Goal: Task Accomplishment & Management: Manage account settings

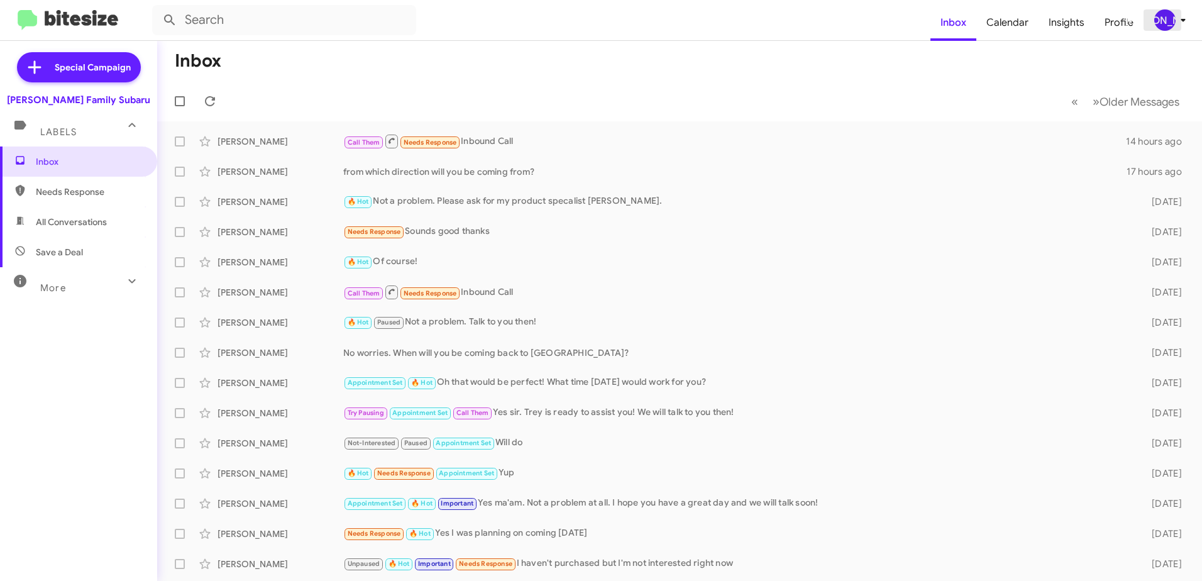
click at [1183, 21] on icon at bounding box center [1182, 20] width 4 height 3
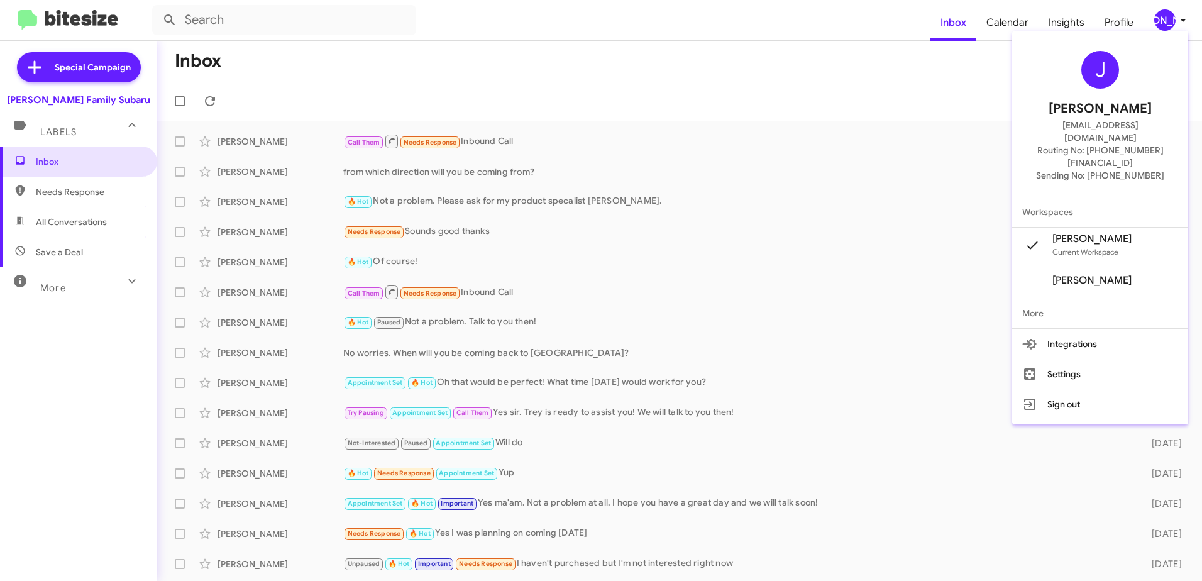
click at [940, 82] on div at bounding box center [601, 290] width 1202 height 581
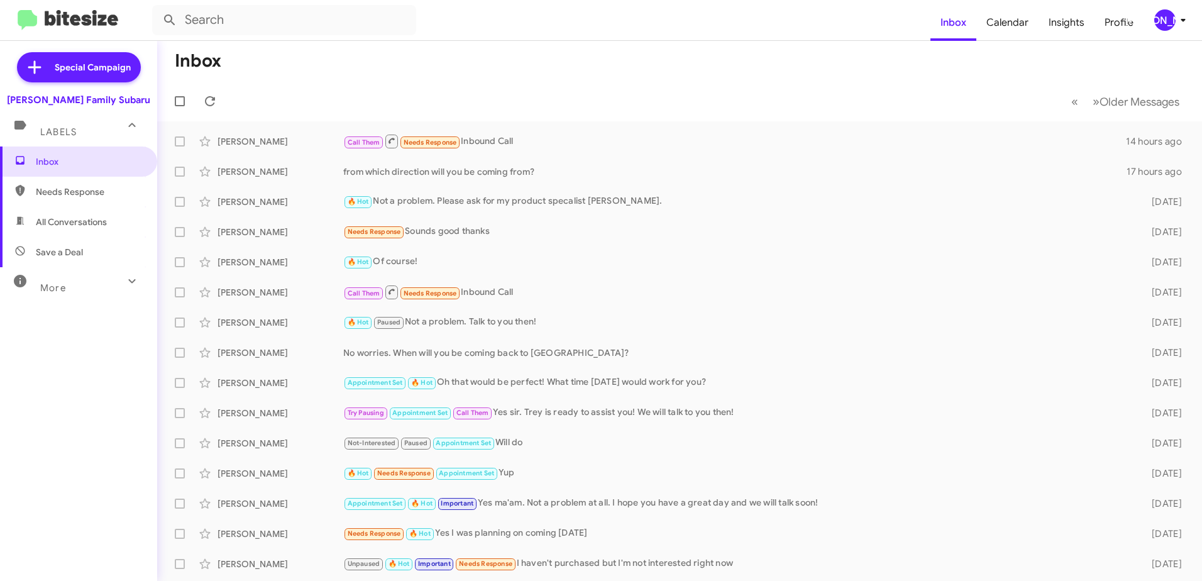
click at [49, 288] on span "More" at bounding box center [53, 287] width 26 height 11
click at [72, 19] on img at bounding box center [68, 20] width 101 height 21
click at [1121, 20] on span "Profile" at bounding box center [1118, 22] width 49 height 36
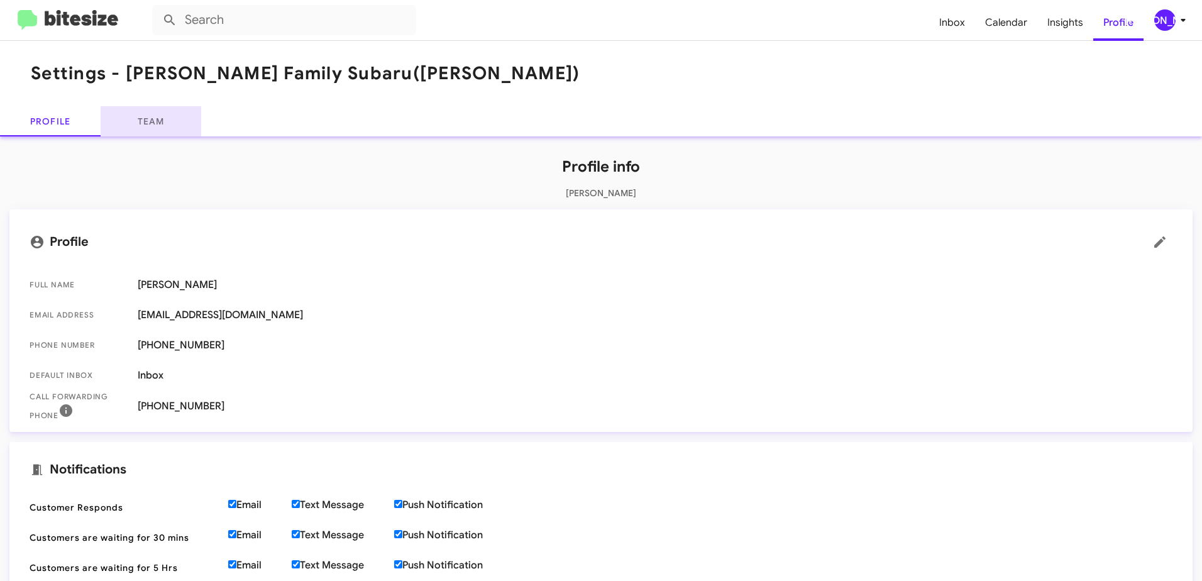
click at [151, 122] on link "Team" at bounding box center [151, 121] width 101 height 30
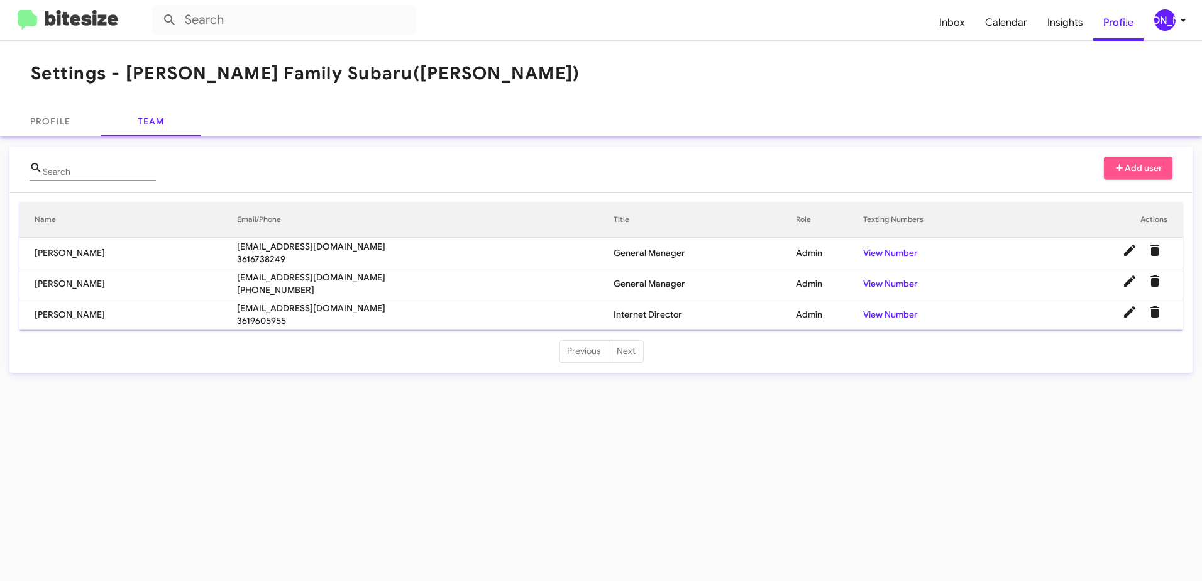
click at [1137, 169] on span "Add user" at bounding box center [1138, 167] width 49 height 23
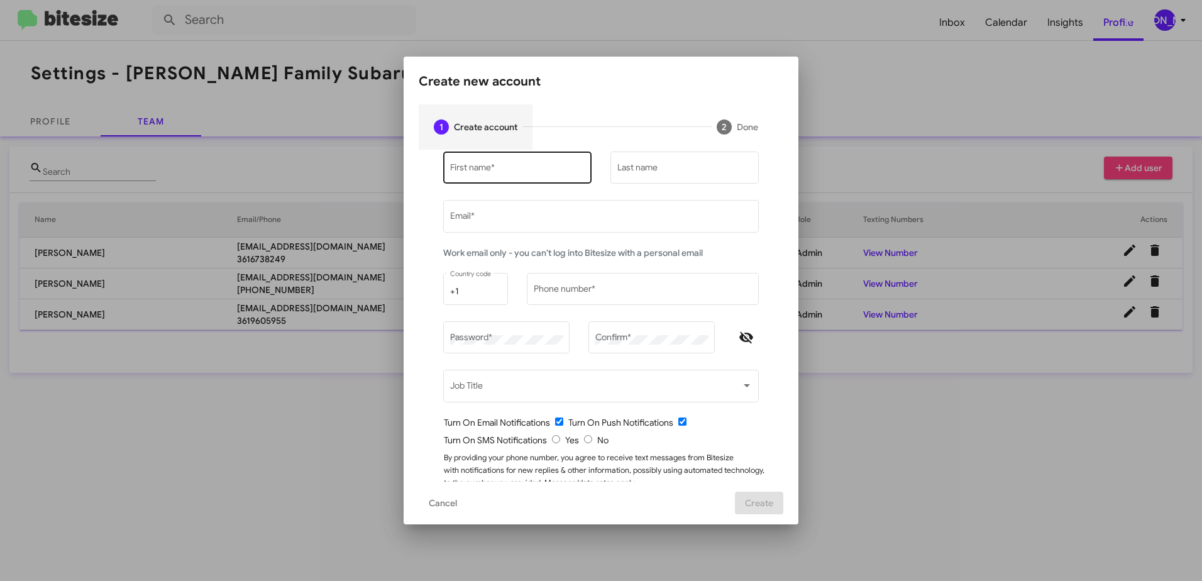
click at [524, 165] on input "First name *" at bounding box center [517, 170] width 135 height 10
type input "j"
type input "[PERSON_NAME]"
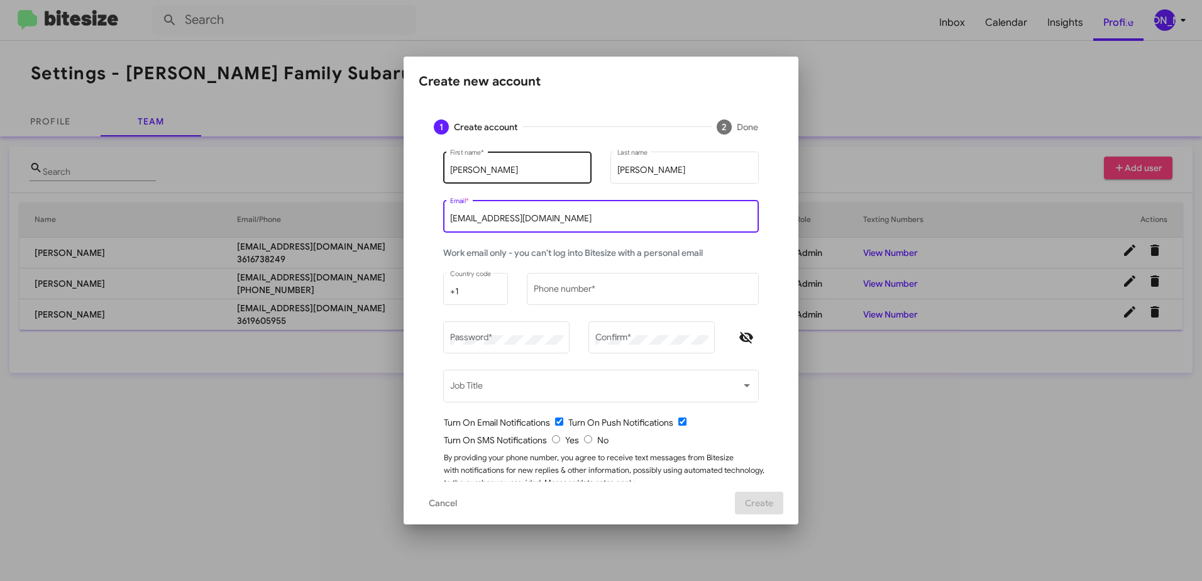
type input "[EMAIL_ADDRESS][DOMAIN_NAME]"
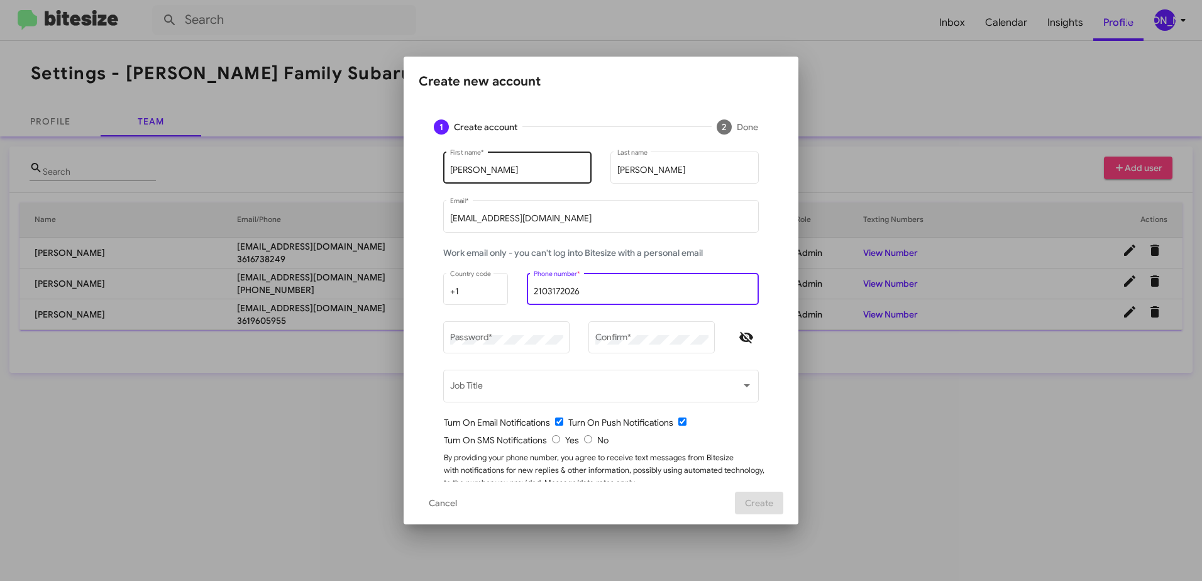
type input "2103172026"
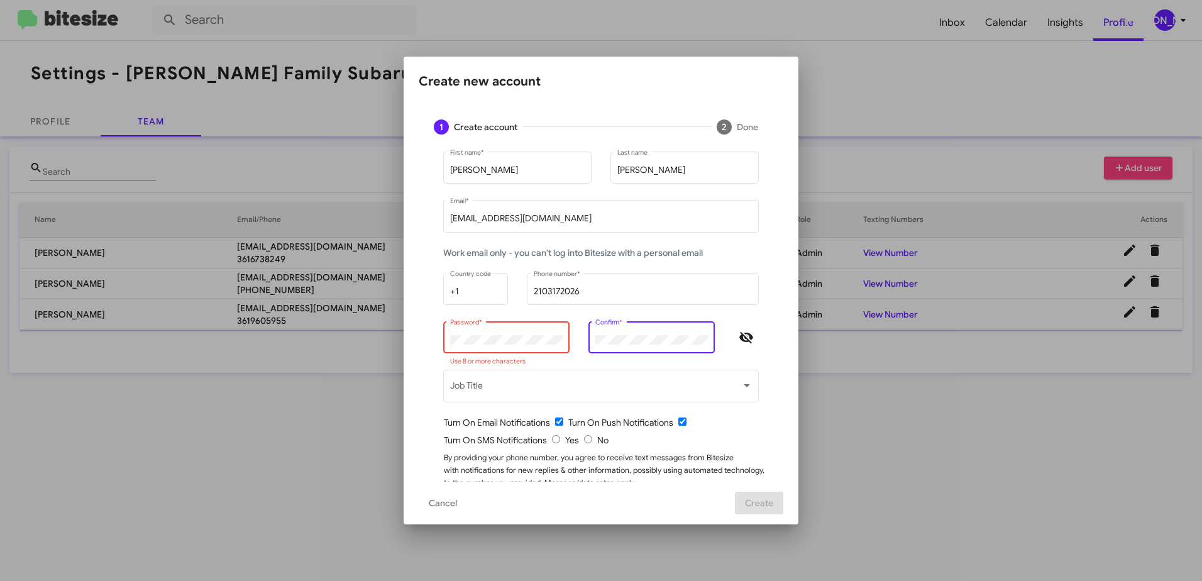
click at [743, 334] on icon "Hide password" at bounding box center [746, 337] width 14 height 11
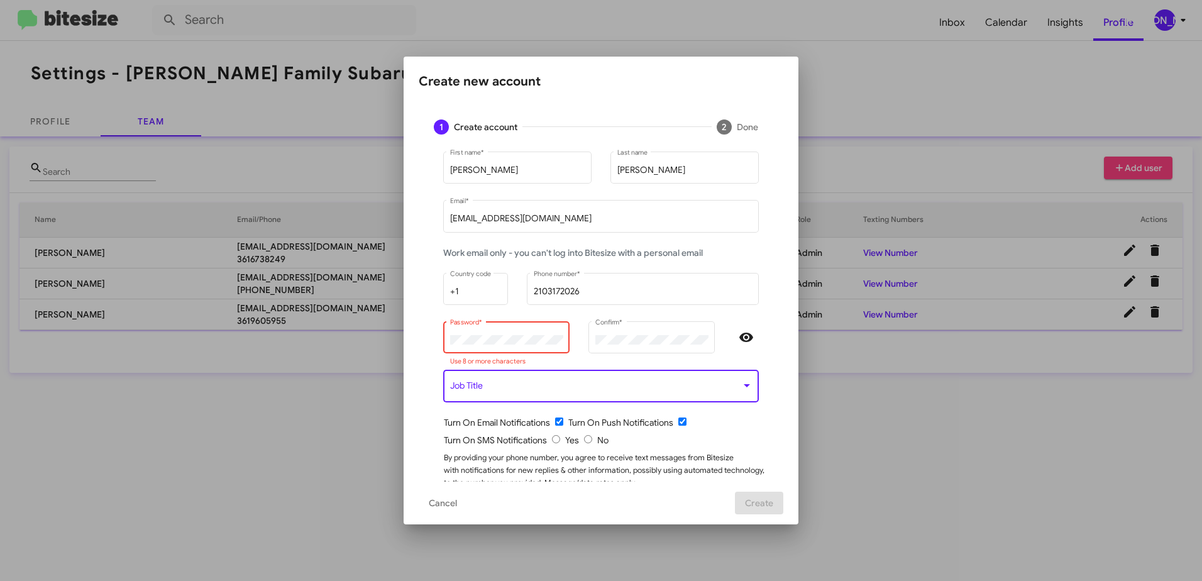
click at [613, 387] on span at bounding box center [595, 388] width 291 height 10
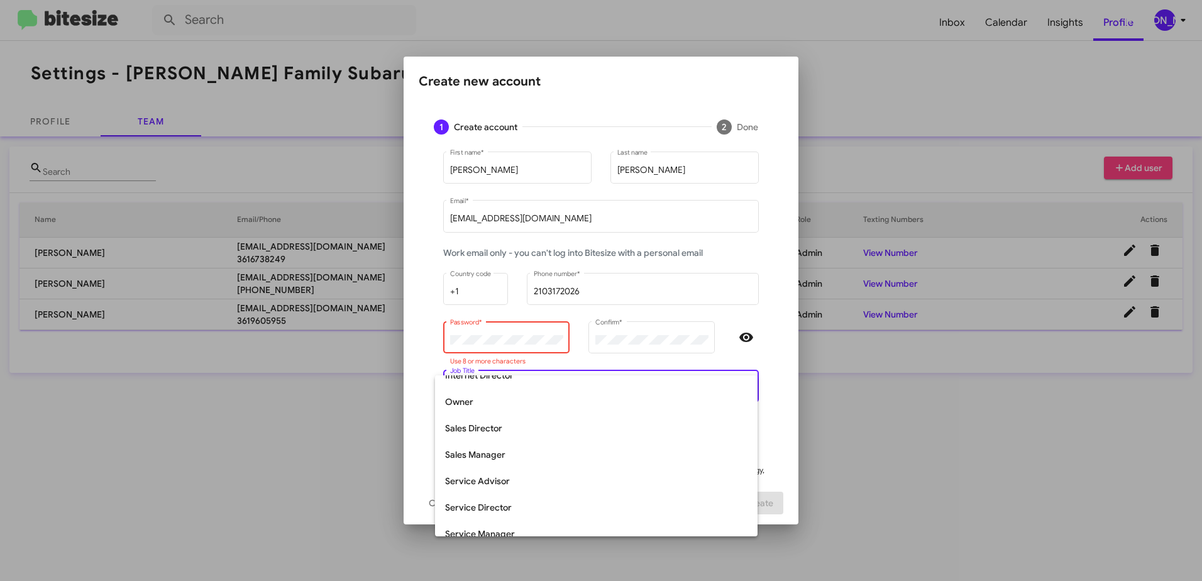
scroll to position [251, 0]
click at [568, 459] on span "Sales Manager" at bounding box center [596, 454] width 302 height 26
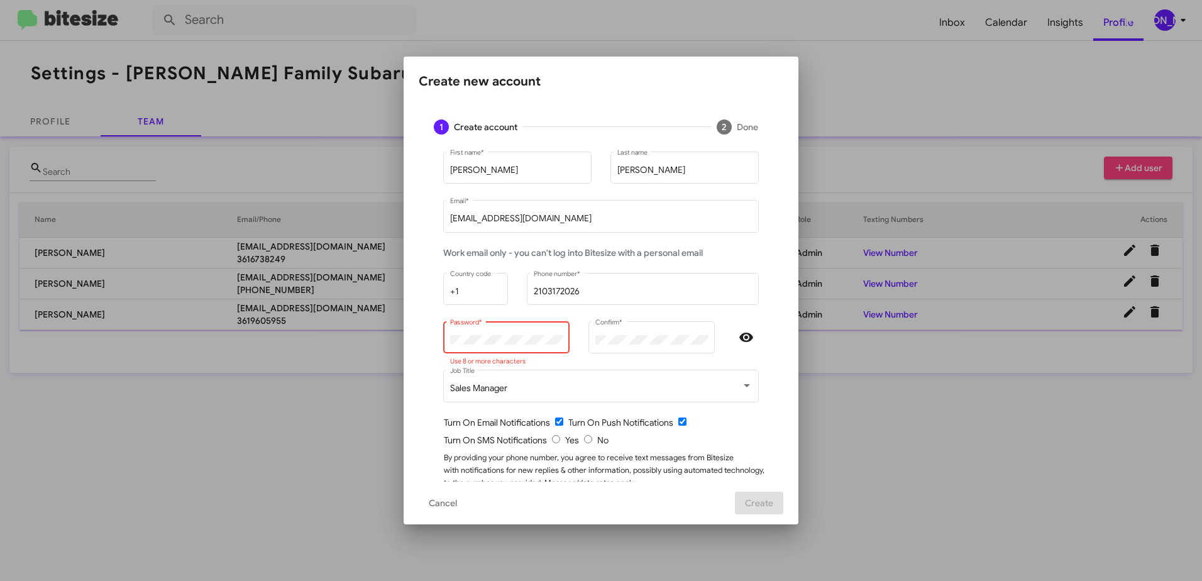
click at [552, 440] on input "radio" at bounding box center [556, 439] width 8 height 8
radio input "true"
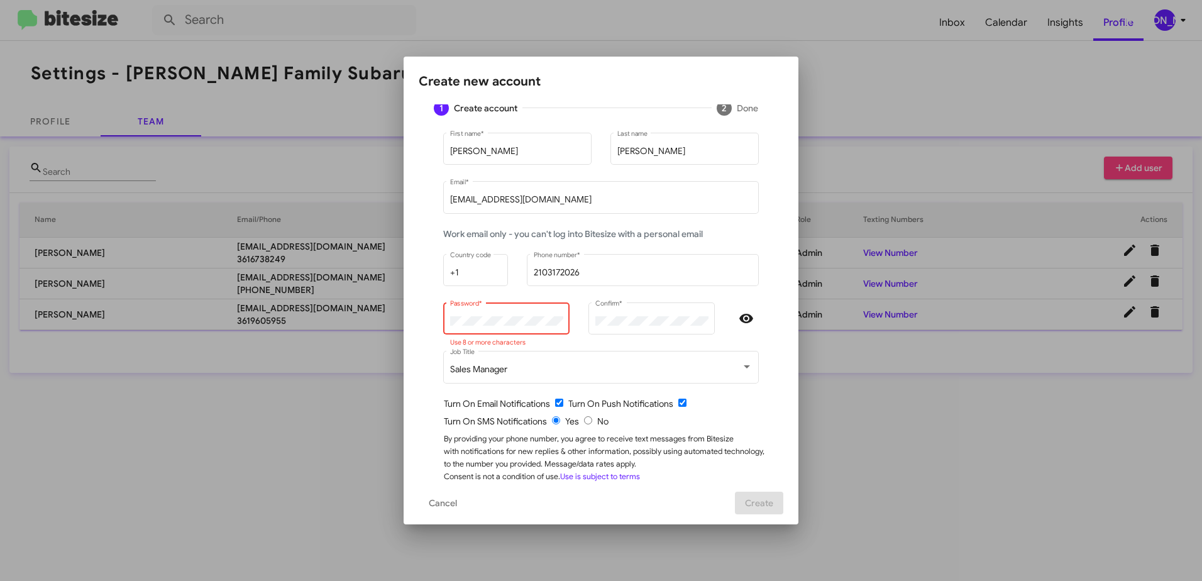
scroll to position [35, 0]
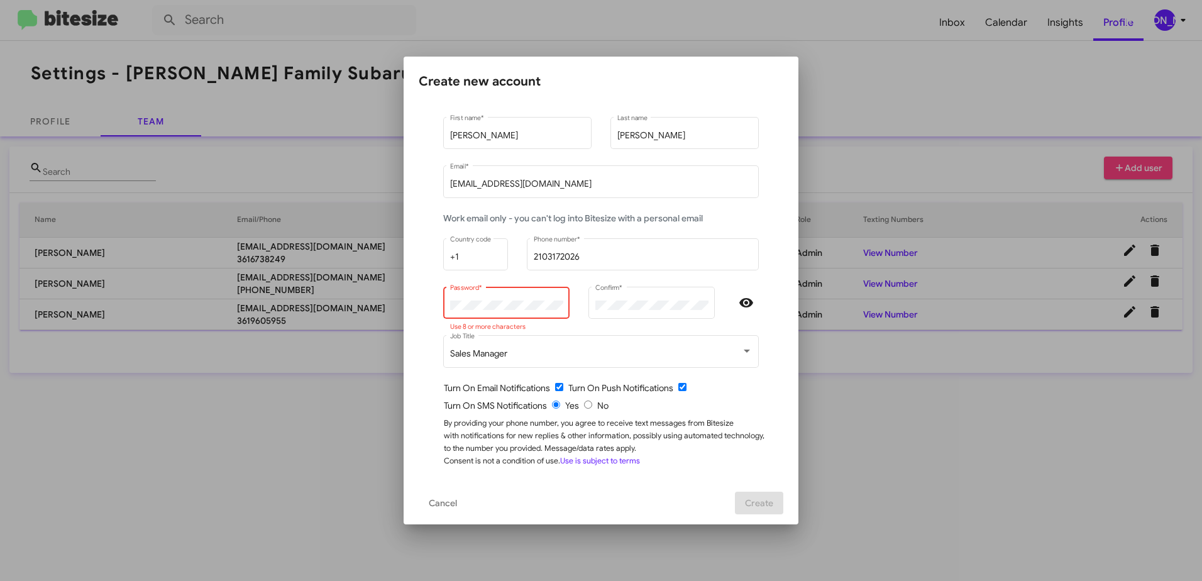
click at [522, 299] on div "Password *" at bounding box center [506, 302] width 113 height 35
click at [766, 498] on span "Create" at bounding box center [759, 502] width 28 height 23
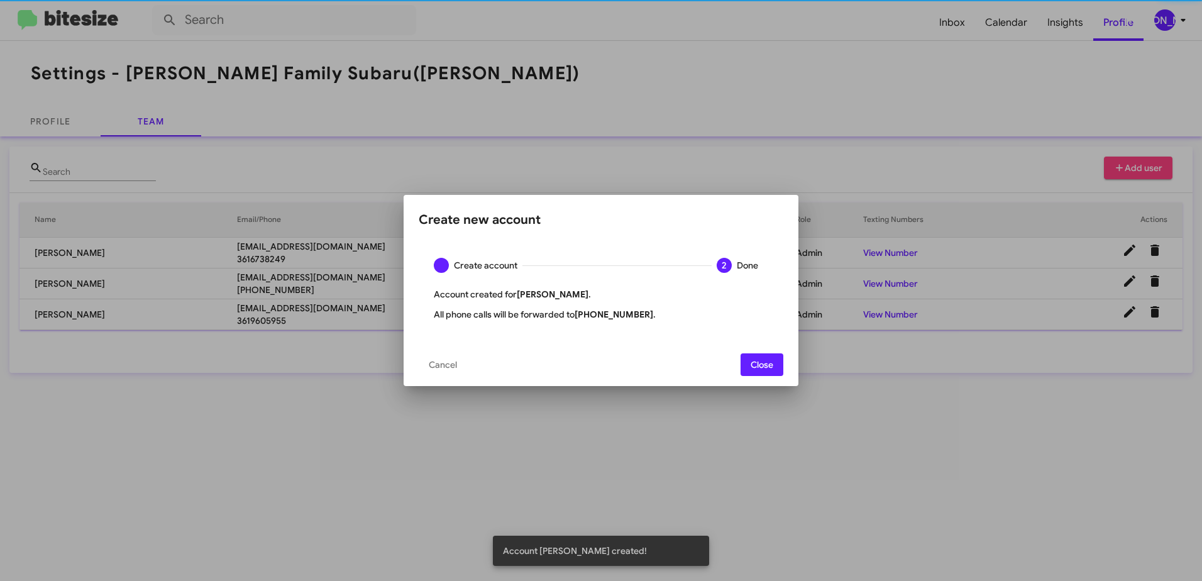
scroll to position [0, 0]
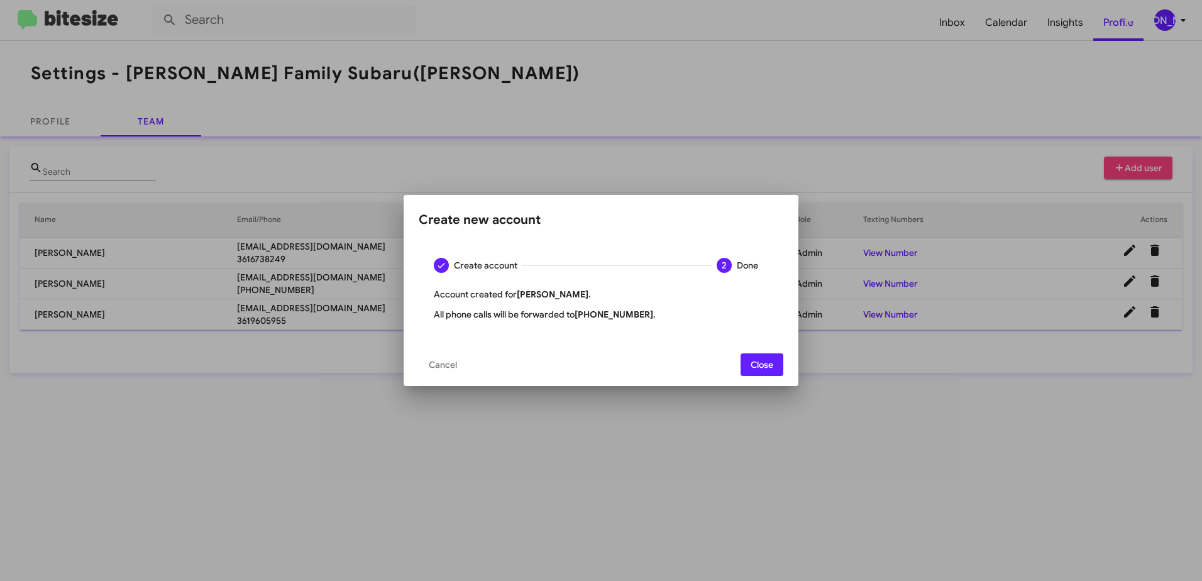
click at [764, 367] on span "Close" at bounding box center [761, 364] width 23 height 23
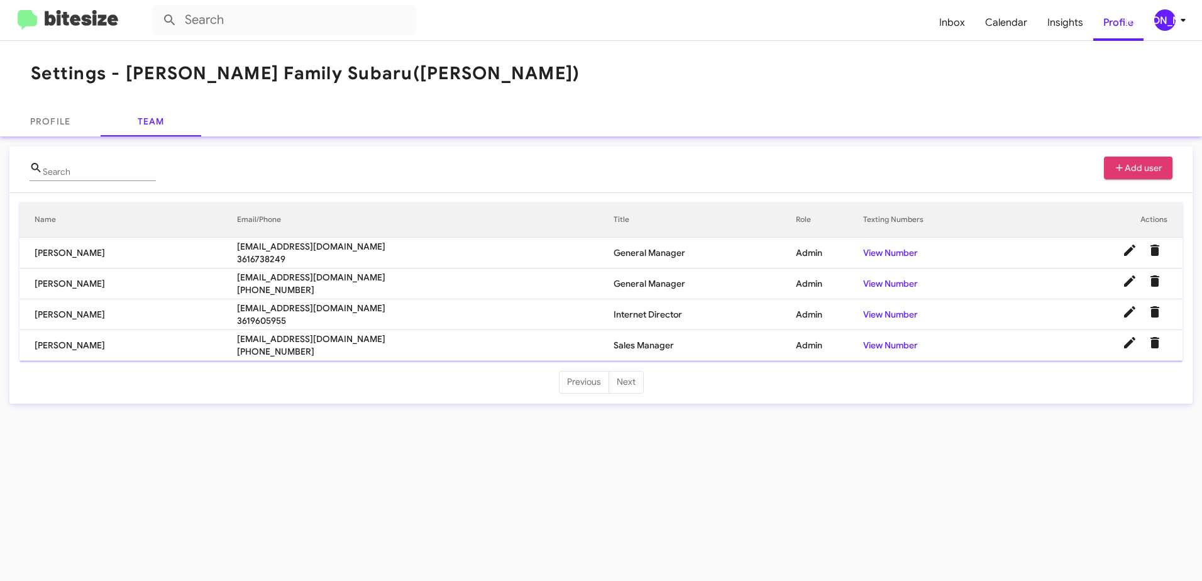
click at [80, 17] on img at bounding box center [68, 20] width 101 height 21
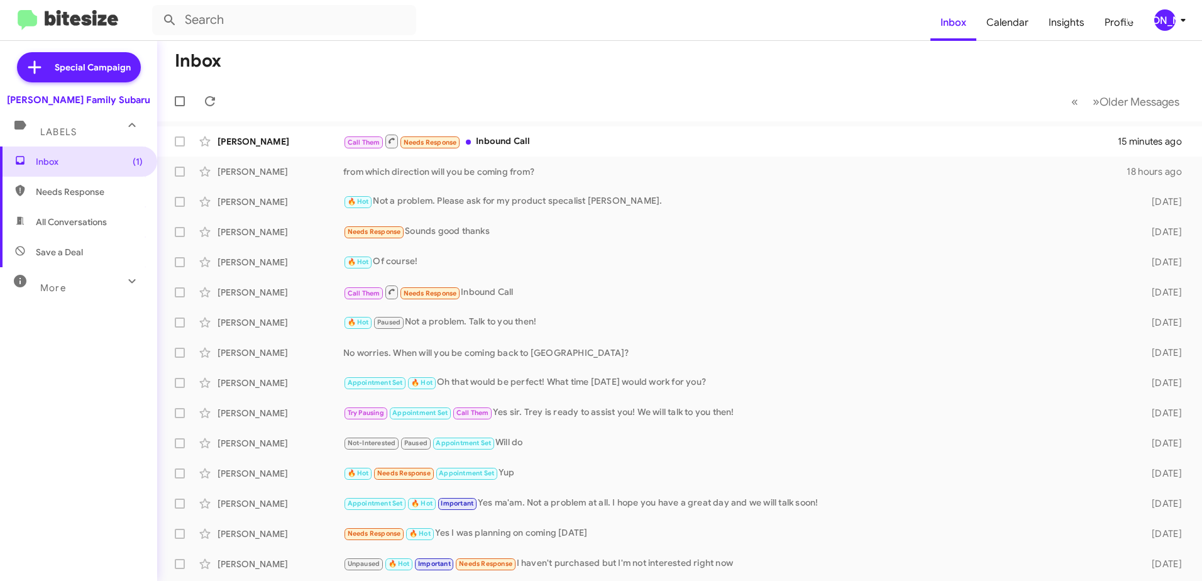
click at [489, 63] on mat-toolbar-row "Inbox" at bounding box center [679, 61] width 1045 height 40
click at [1121, 23] on span "Profile" at bounding box center [1118, 22] width 49 height 36
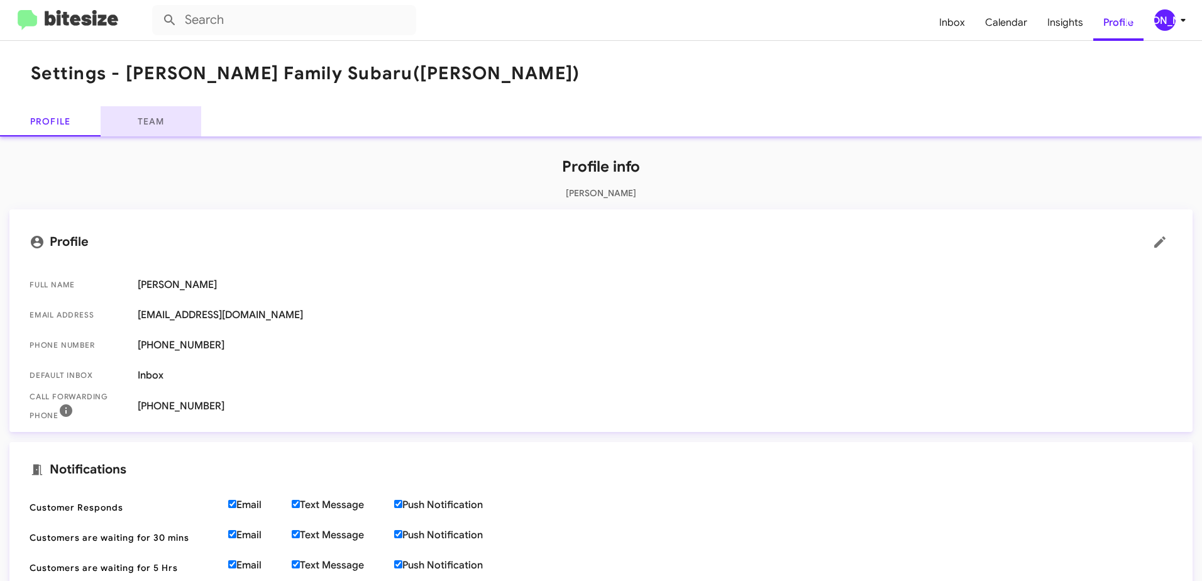
click at [154, 126] on link "Team" at bounding box center [151, 121] width 101 height 30
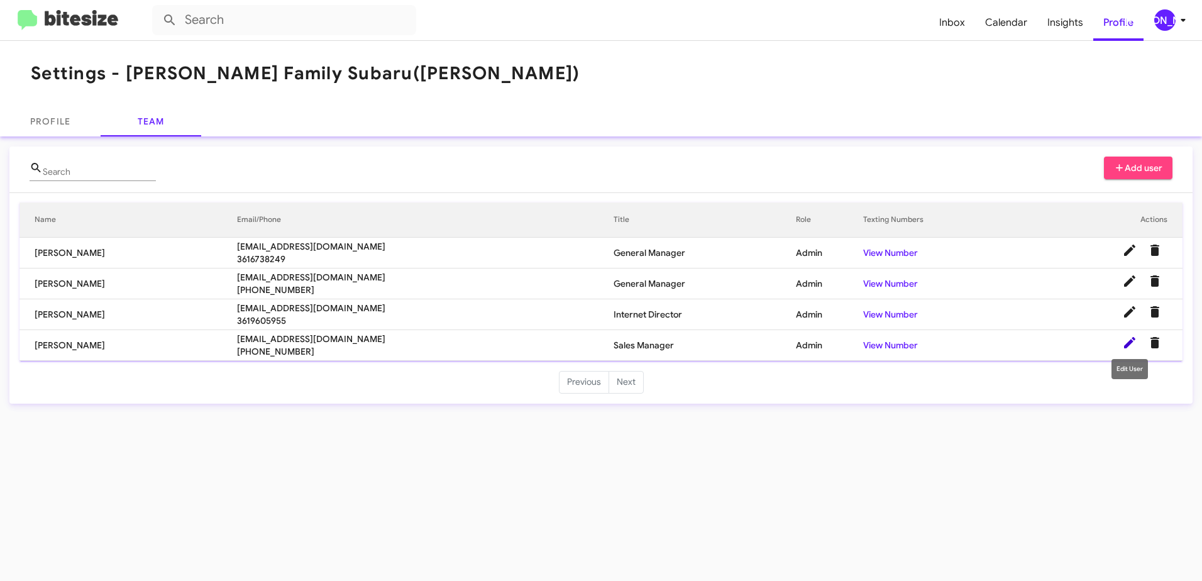
click at [1131, 344] on icon at bounding box center [1129, 342] width 15 height 15
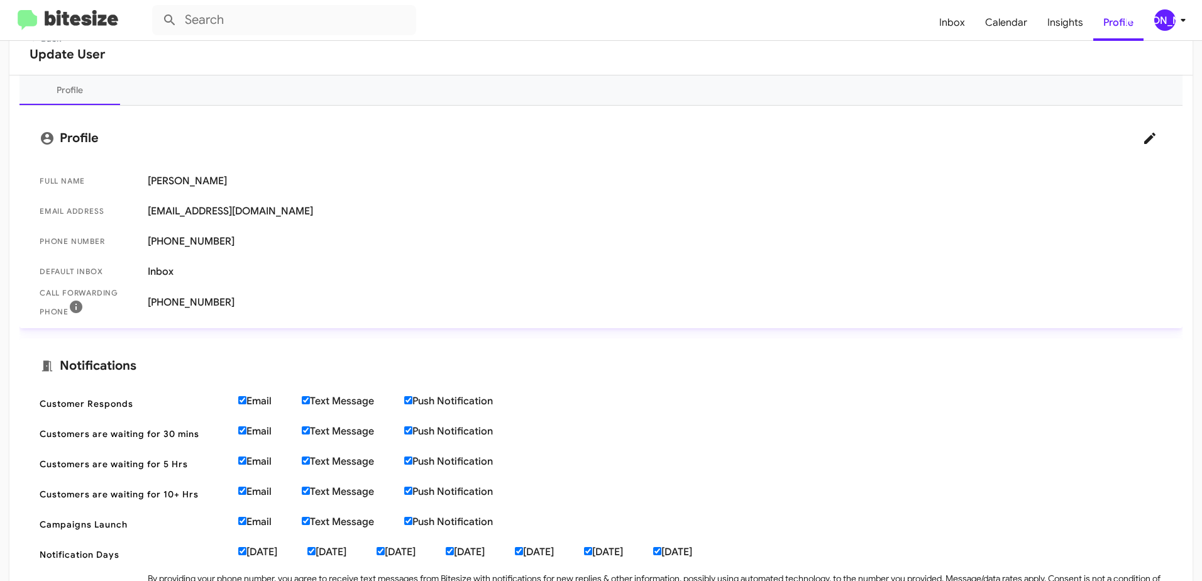
scroll to position [189, 0]
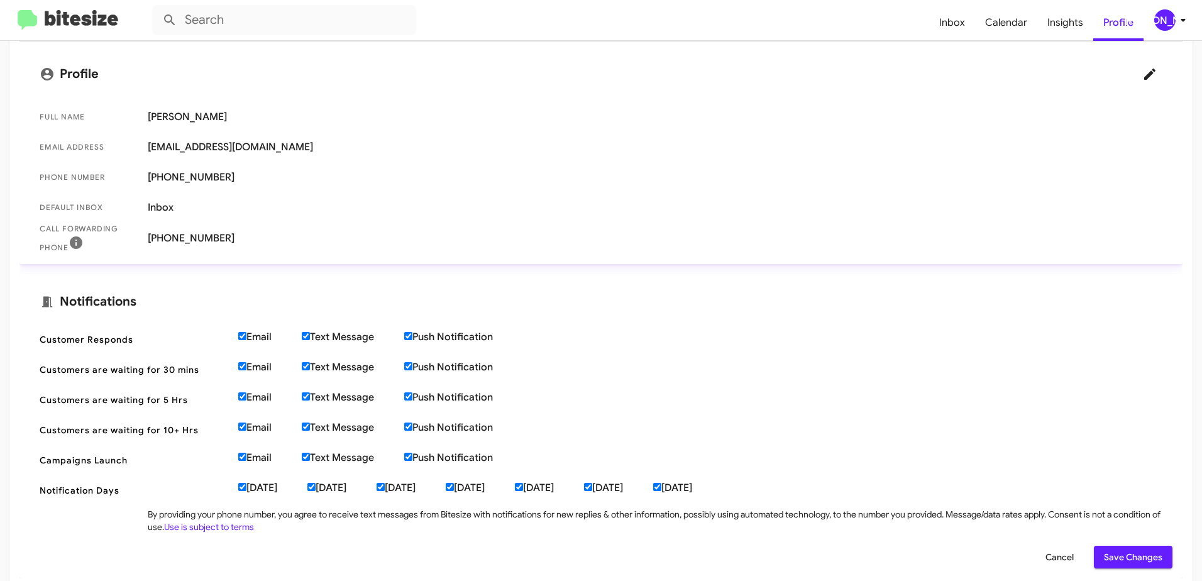
click at [210, 147] on span "[EMAIL_ADDRESS][DOMAIN_NAME]" at bounding box center [655, 147] width 1014 height 13
click at [229, 150] on span "[EMAIL_ADDRESS][DOMAIN_NAME]" at bounding box center [655, 147] width 1014 height 13
click at [211, 146] on span "[EMAIL_ADDRESS][DOMAIN_NAME]" at bounding box center [655, 147] width 1014 height 13
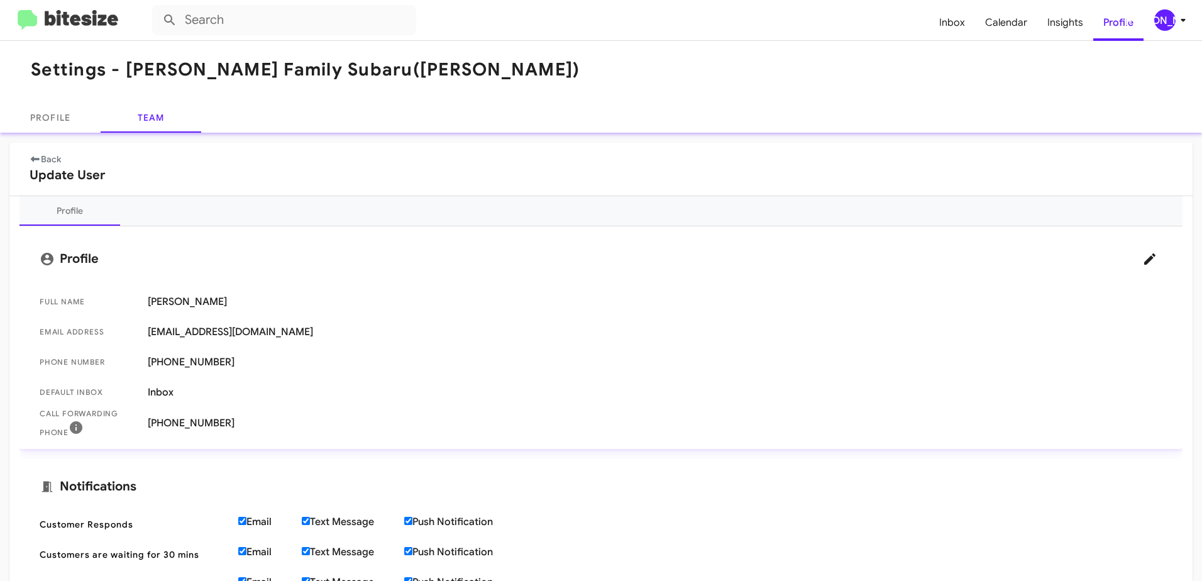
scroll to position [0, 0]
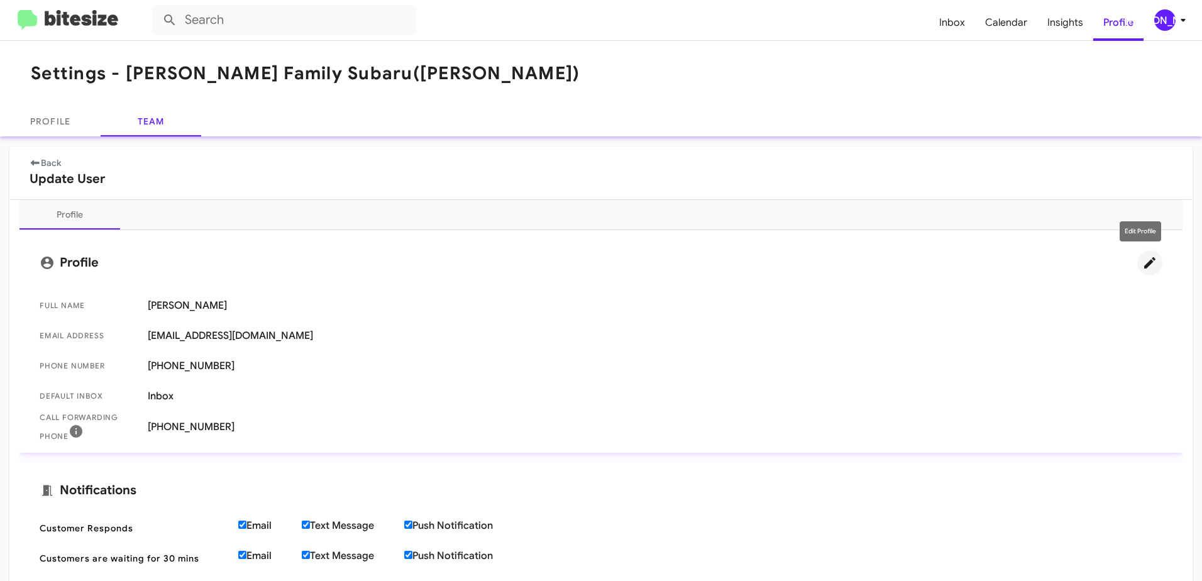
click at [1144, 265] on icon at bounding box center [1149, 262] width 11 height 11
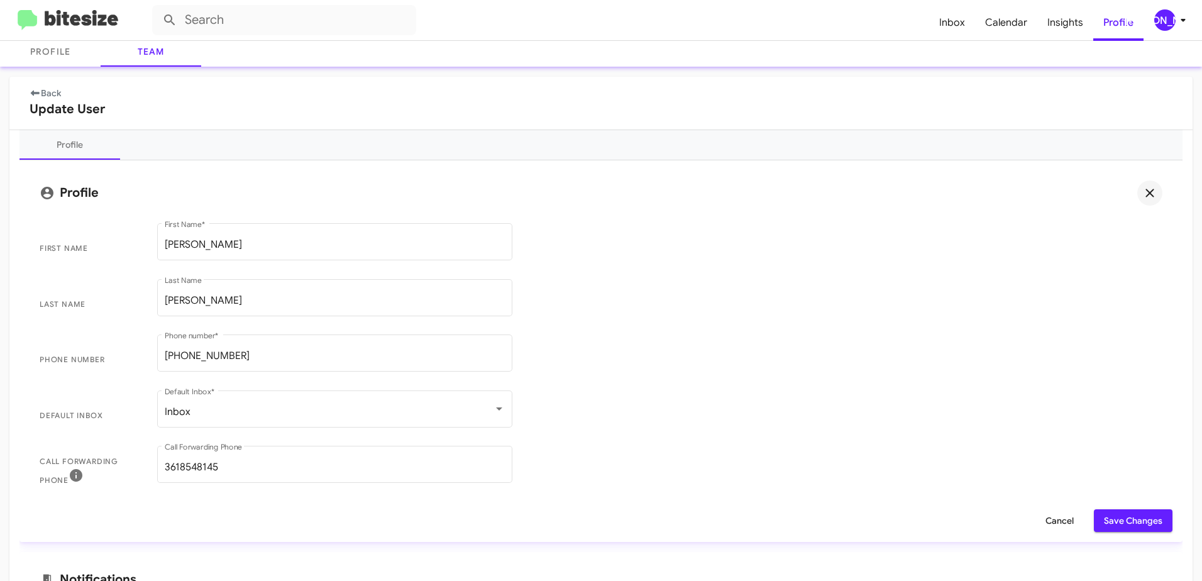
scroll to position [51, 0]
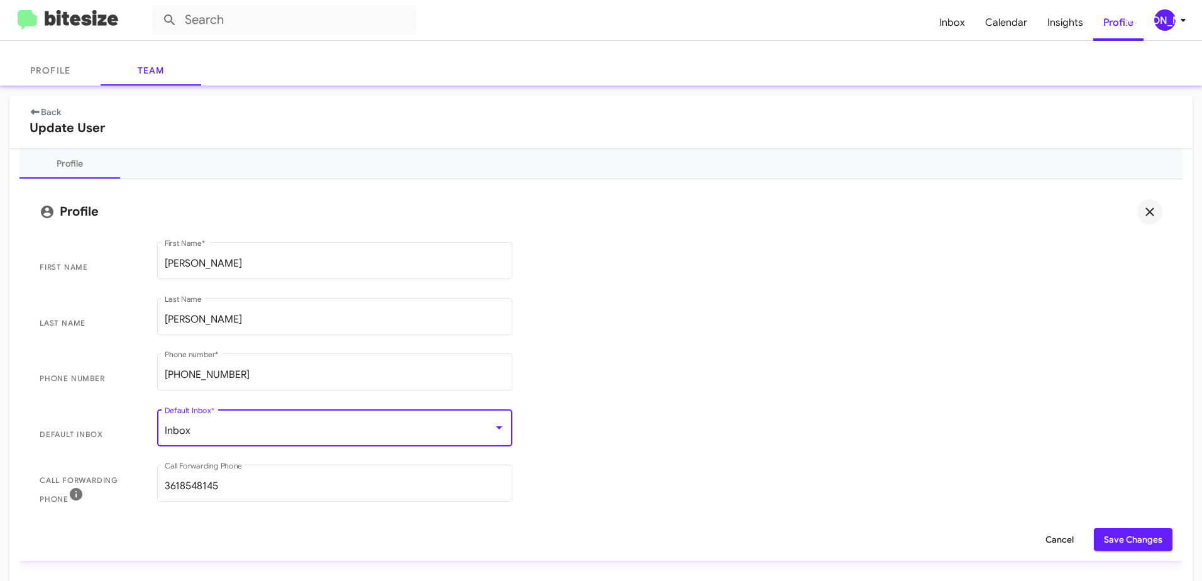
click at [496, 429] on div at bounding box center [498, 428] width 11 height 10
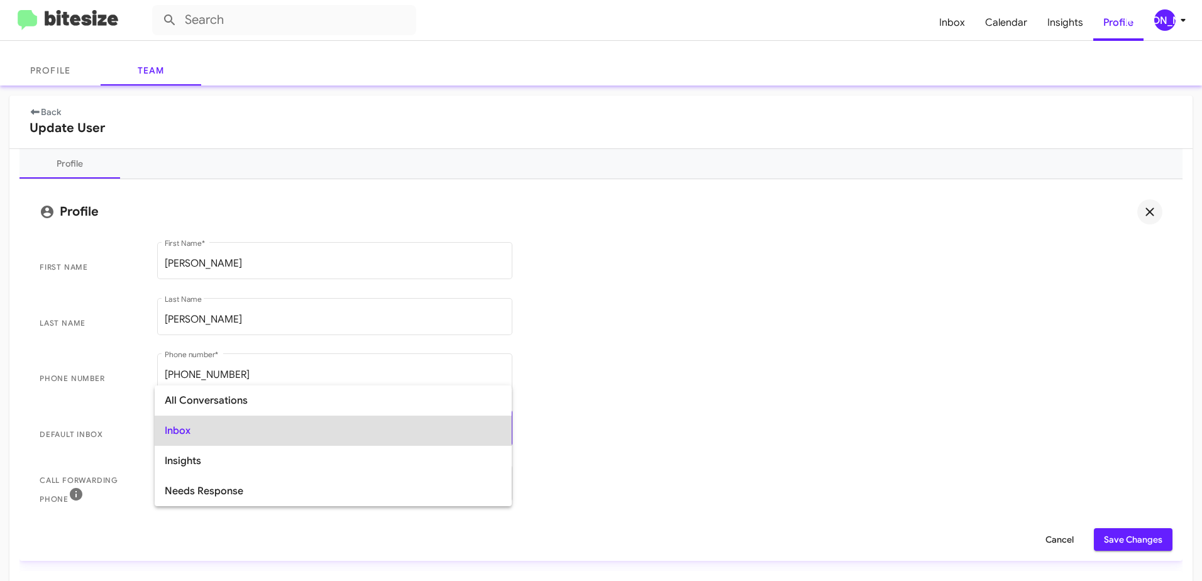
click at [608, 423] on div at bounding box center [601, 290] width 1202 height 581
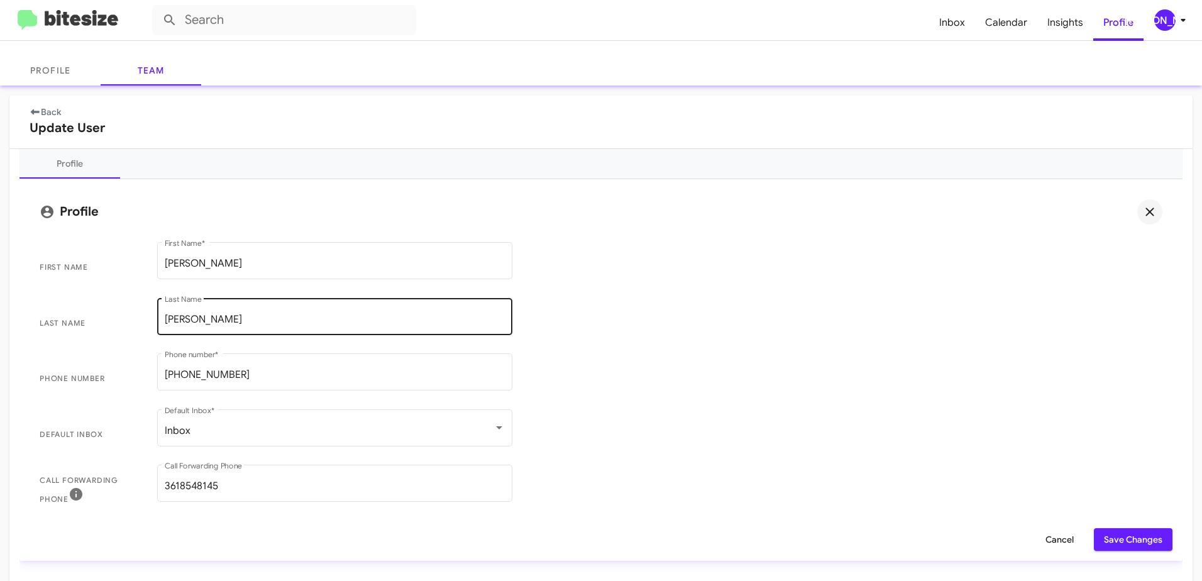
scroll to position [1, 0]
click at [686, 359] on span "Phone number [PHONE_NUMBER] Phone number *" at bounding box center [601, 379] width 1143 height 56
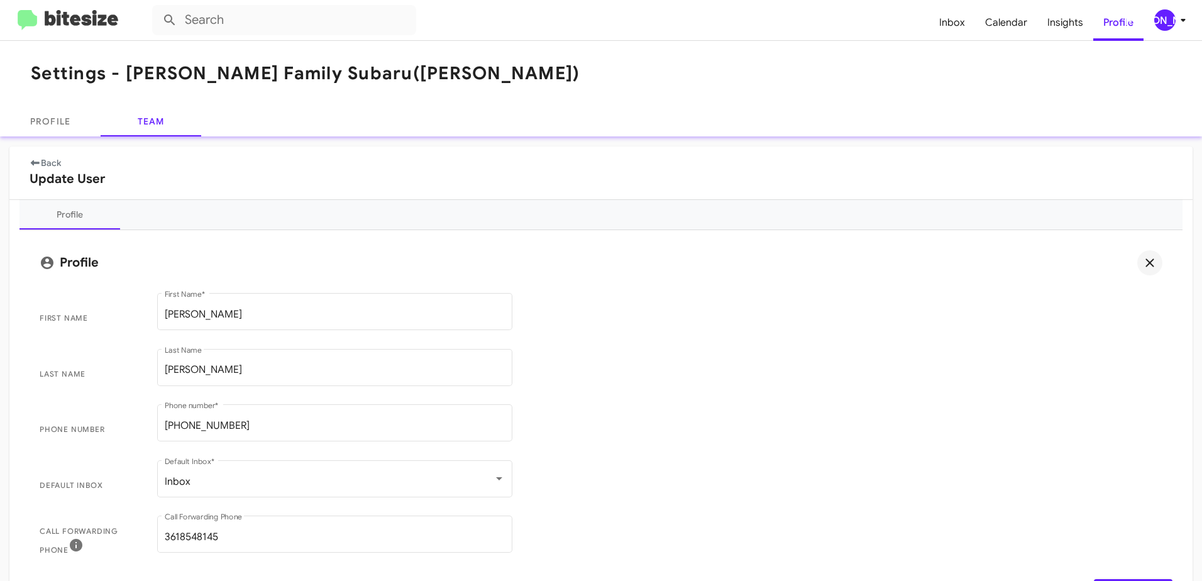
click at [52, 161] on link "Back" at bounding box center [45, 162] width 31 height 11
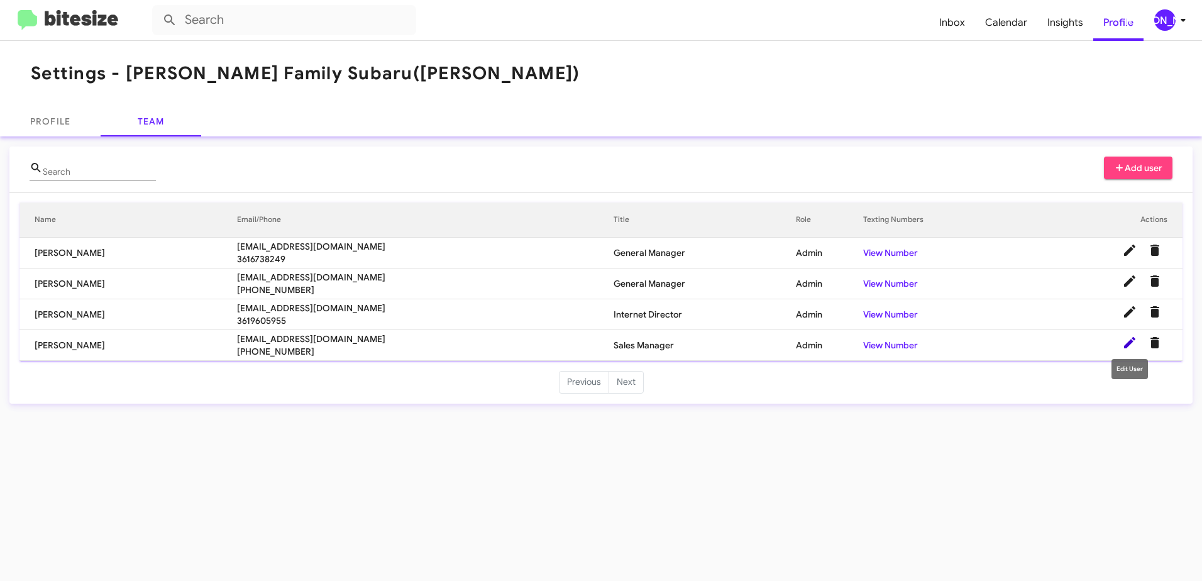
click at [1129, 342] on icon at bounding box center [1129, 342] width 11 height 11
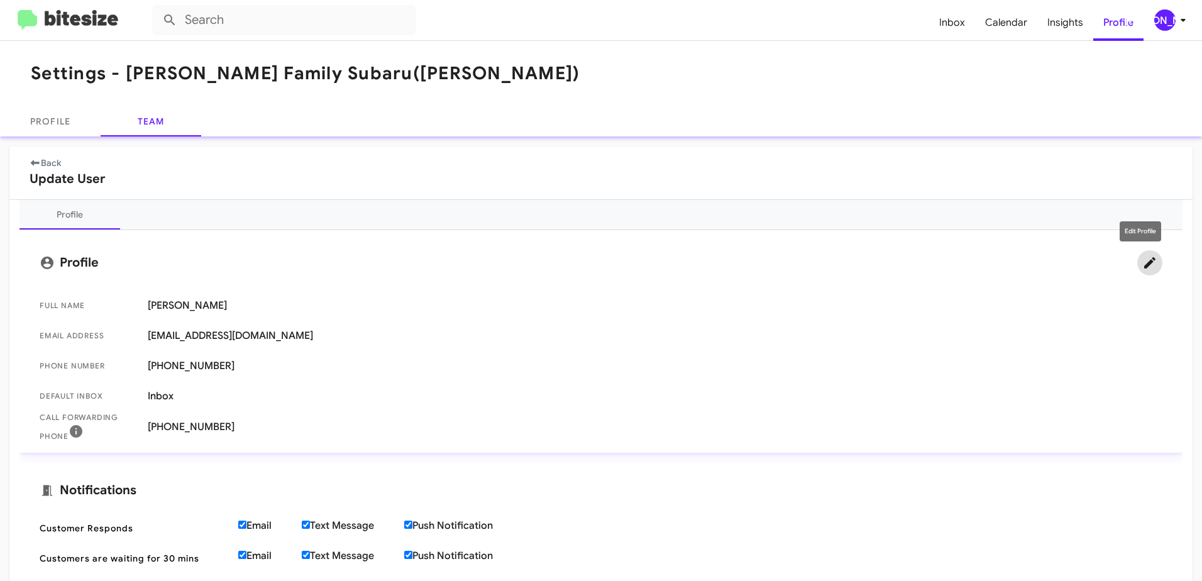
click at [1142, 261] on icon at bounding box center [1149, 262] width 15 height 15
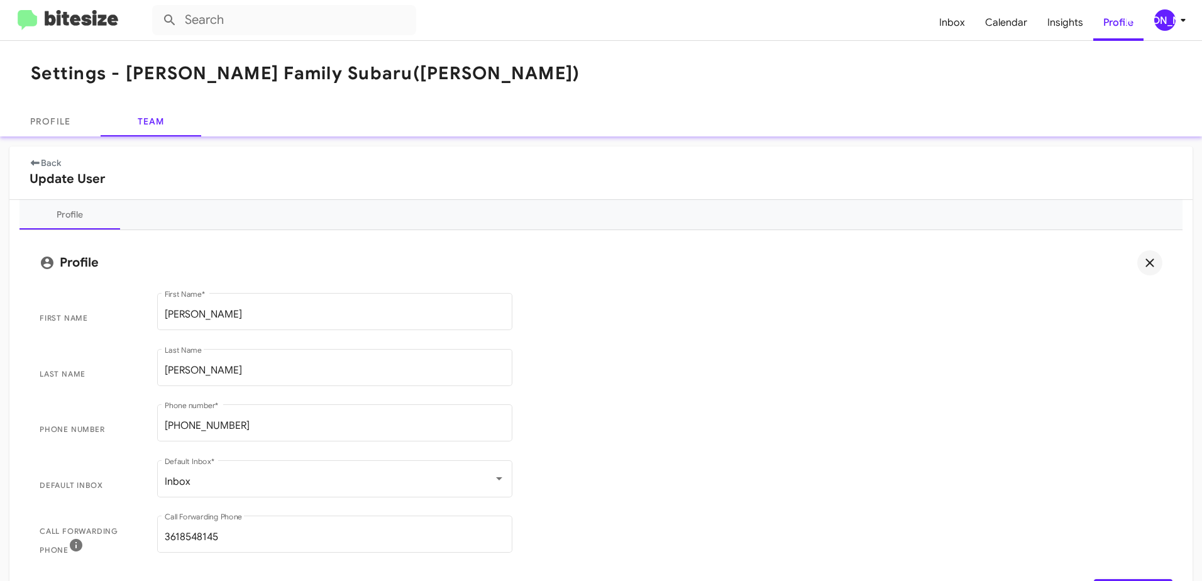
click at [53, 163] on link "Back" at bounding box center [45, 162] width 31 height 11
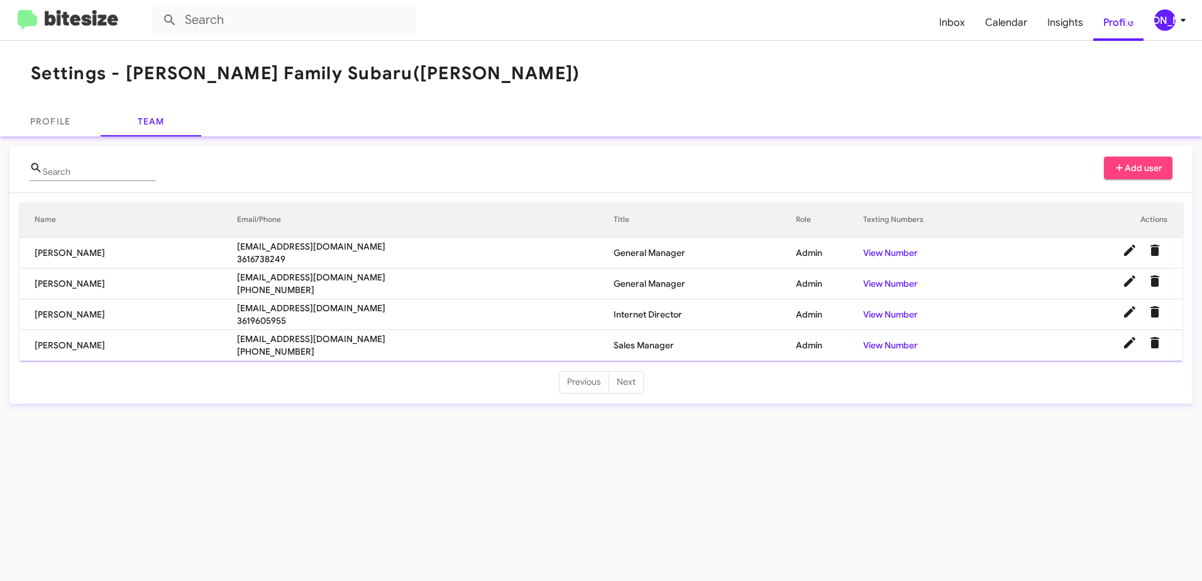
click at [288, 338] on span "[EMAIL_ADDRESS][DOMAIN_NAME]" at bounding box center [425, 338] width 377 height 13
click at [877, 344] on link "View Number" at bounding box center [890, 344] width 55 height 11
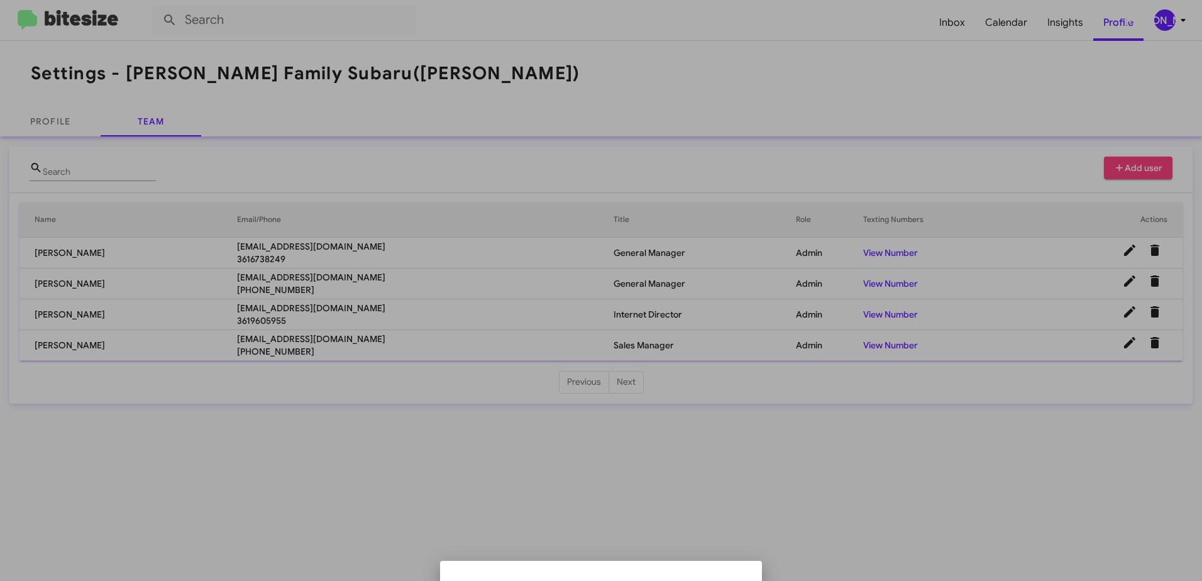
click at [1135, 343] on div at bounding box center [601, 290] width 1202 height 581
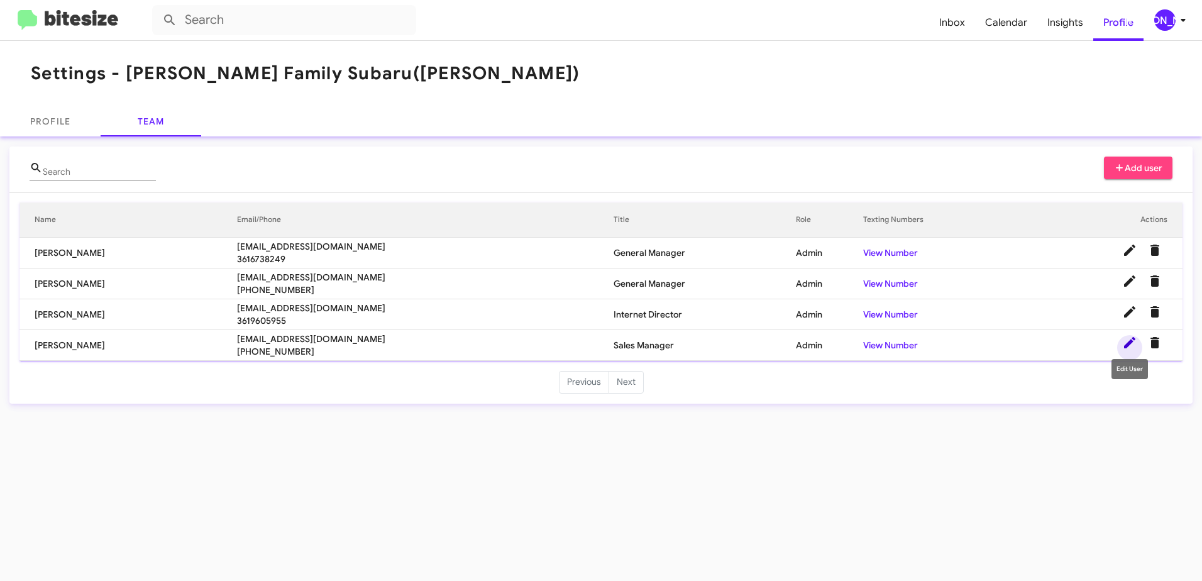
click at [1131, 341] on icon at bounding box center [1129, 342] width 11 height 11
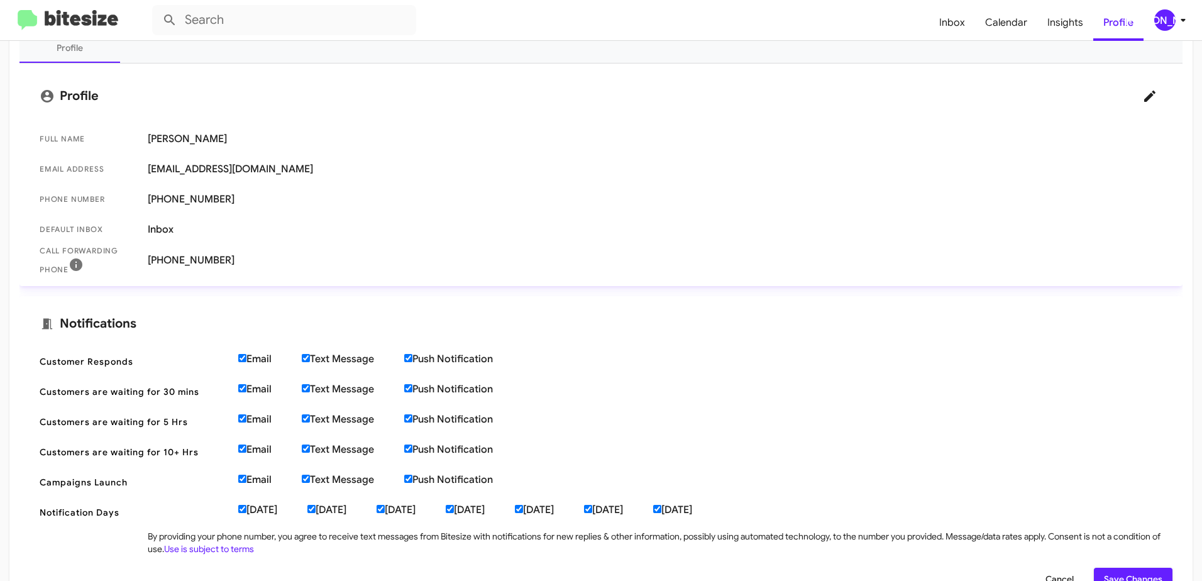
scroll to position [18, 0]
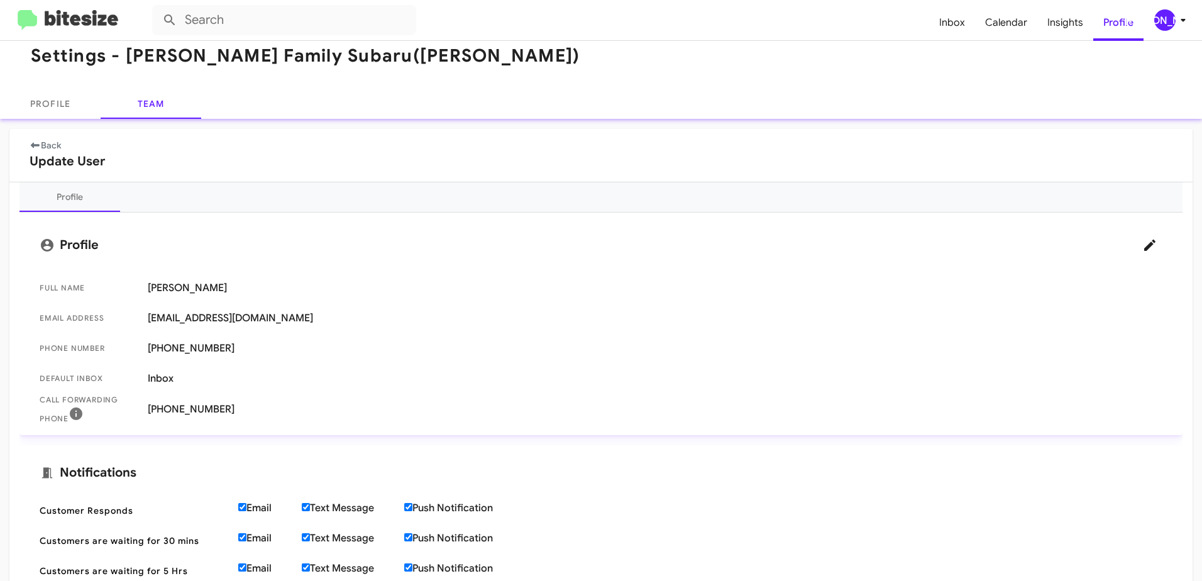
click at [53, 145] on link "Back" at bounding box center [45, 145] width 31 height 11
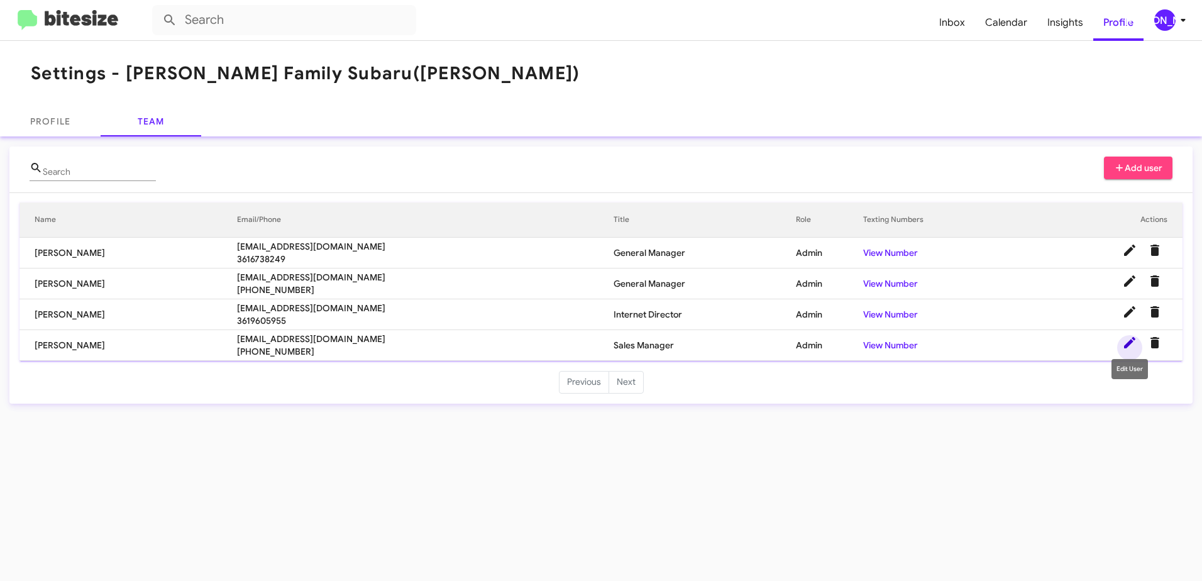
click at [1128, 343] on icon at bounding box center [1129, 342] width 11 height 11
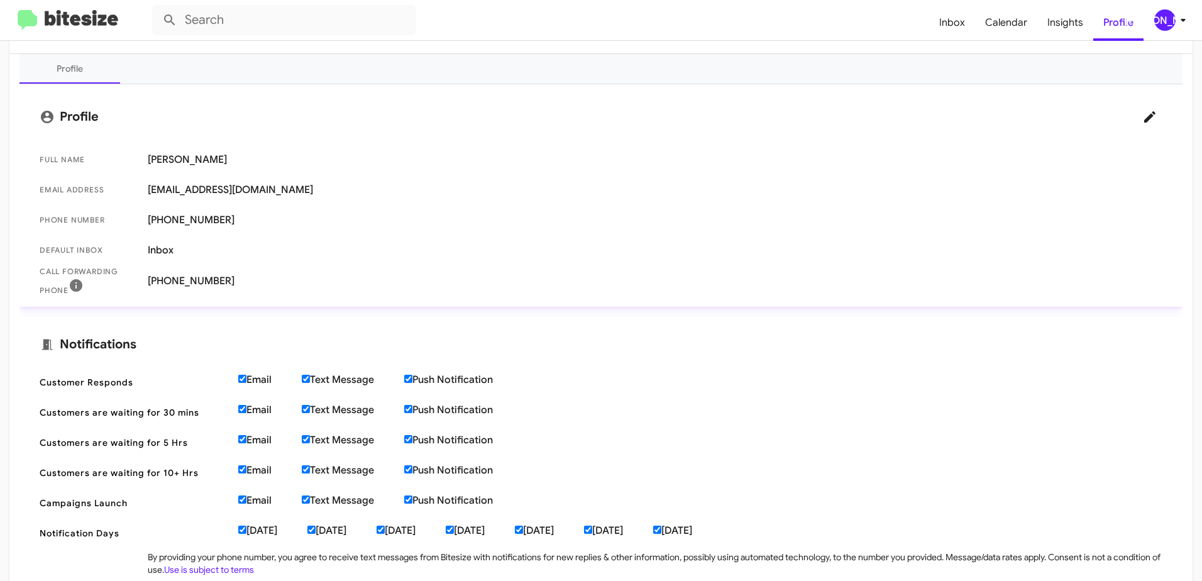
scroll to position [80, 0]
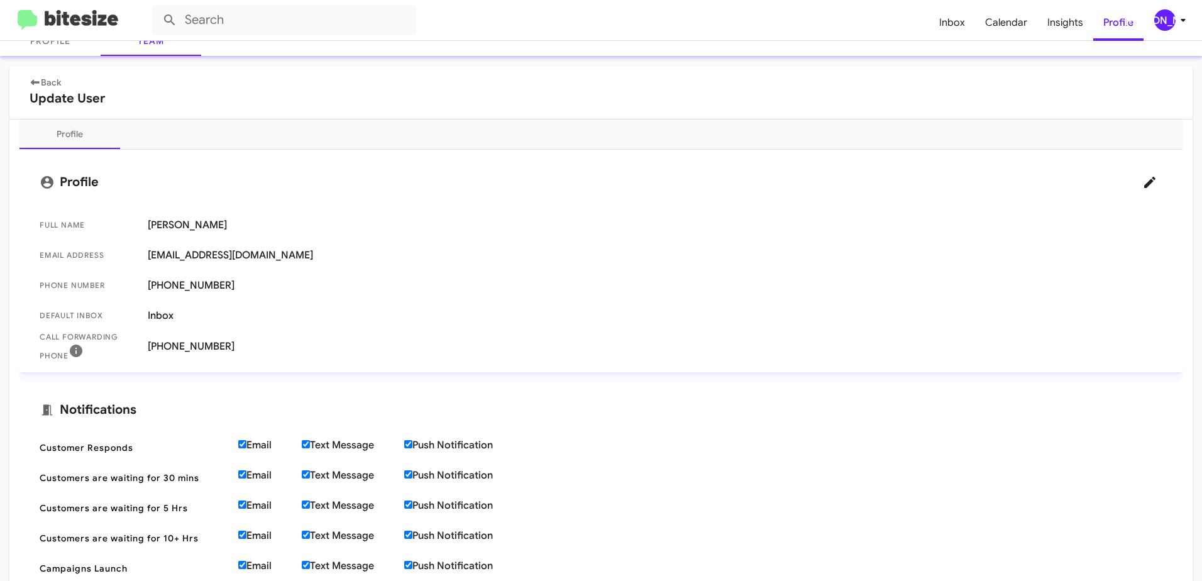
click at [415, 129] on div "Profile" at bounding box center [600, 134] width 1163 height 30
click at [603, 153] on mat-card "Profile Full Name [PERSON_NAME] Email Address [EMAIL_ADDRESS][DOMAIN_NAME] Phon…" at bounding box center [600, 261] width 1163 height 222
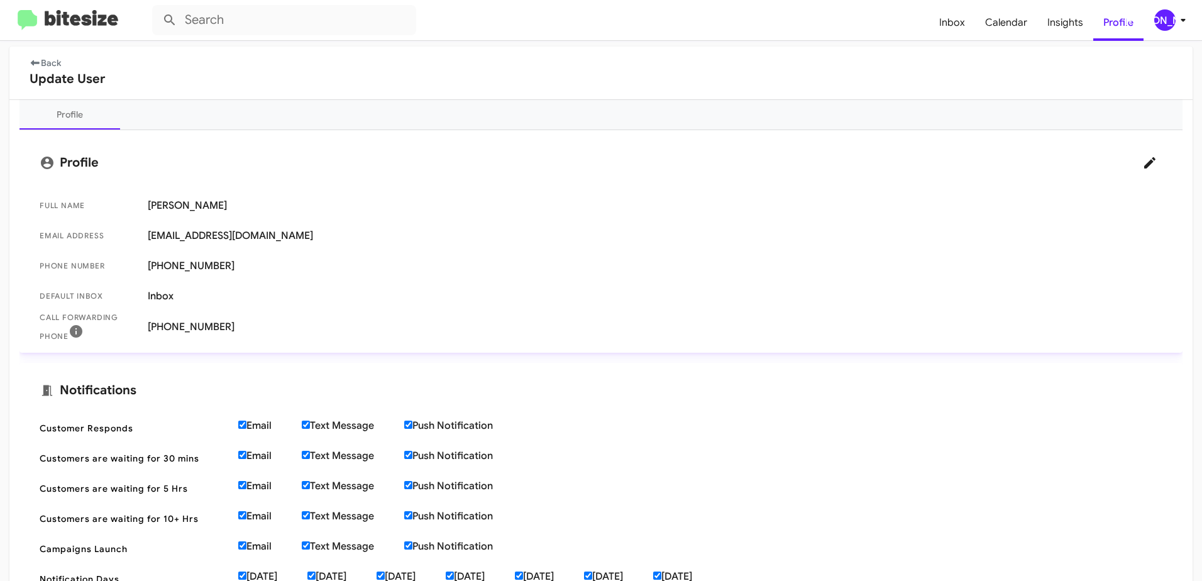
scroll to position [126, 0]
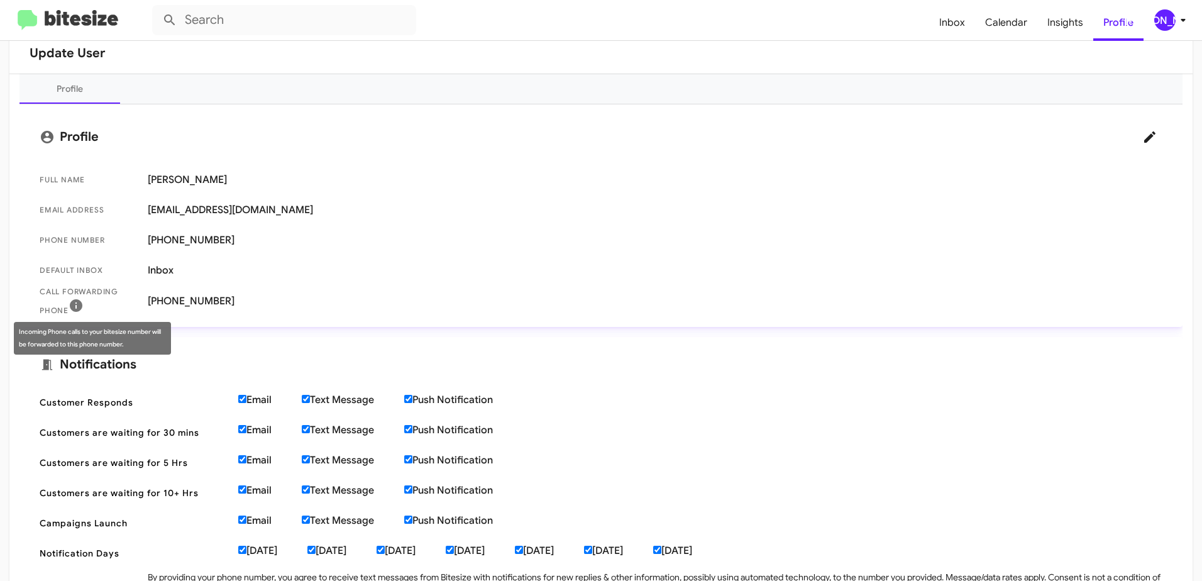
click at [77, 308] on icon at bounding box center [76, 305] width 15 height 15
click at [1142, 138] on icon at bounding box center [1149, 136] width 15 height 15
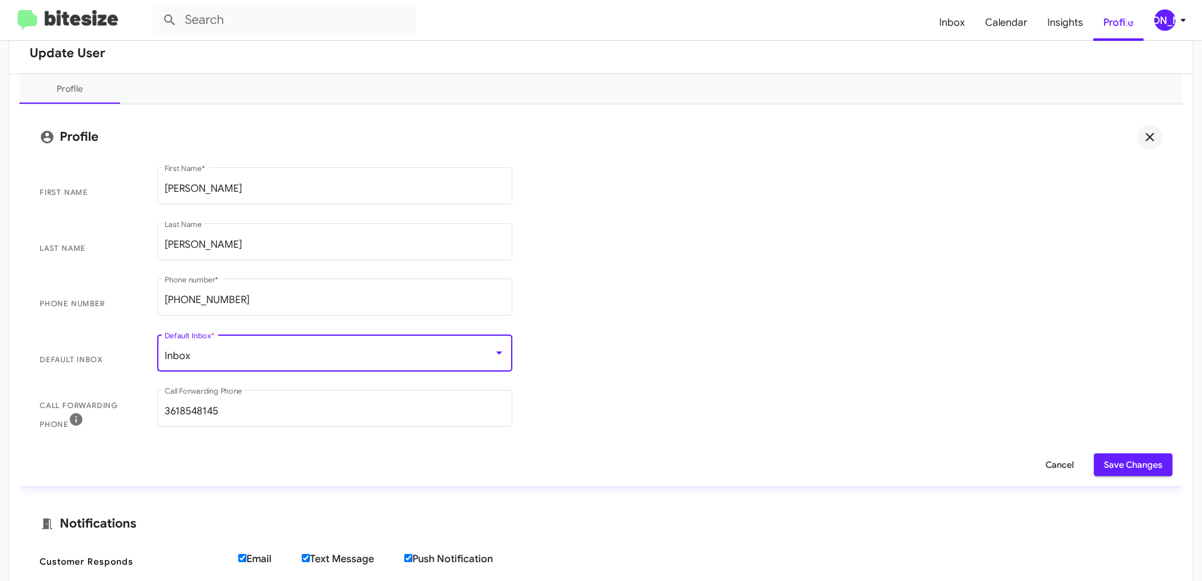
click at [495, 351] on div at bounding box center [498, 353] width 11 height 10
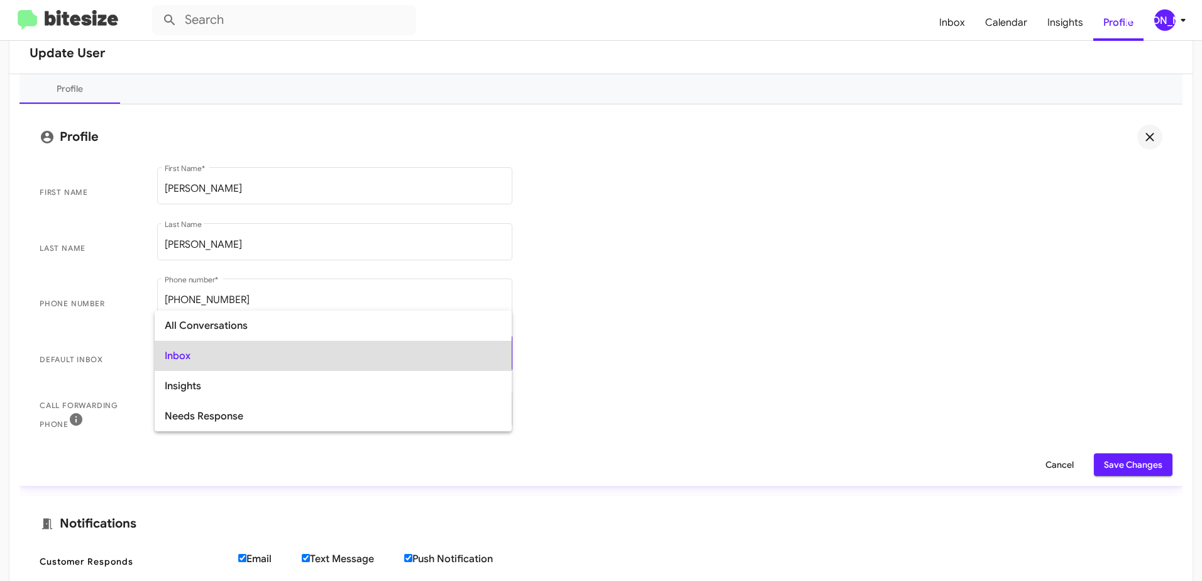
click at [173, 353] on span "Inbox" at bounding box center [333, 356] width 337 height 30
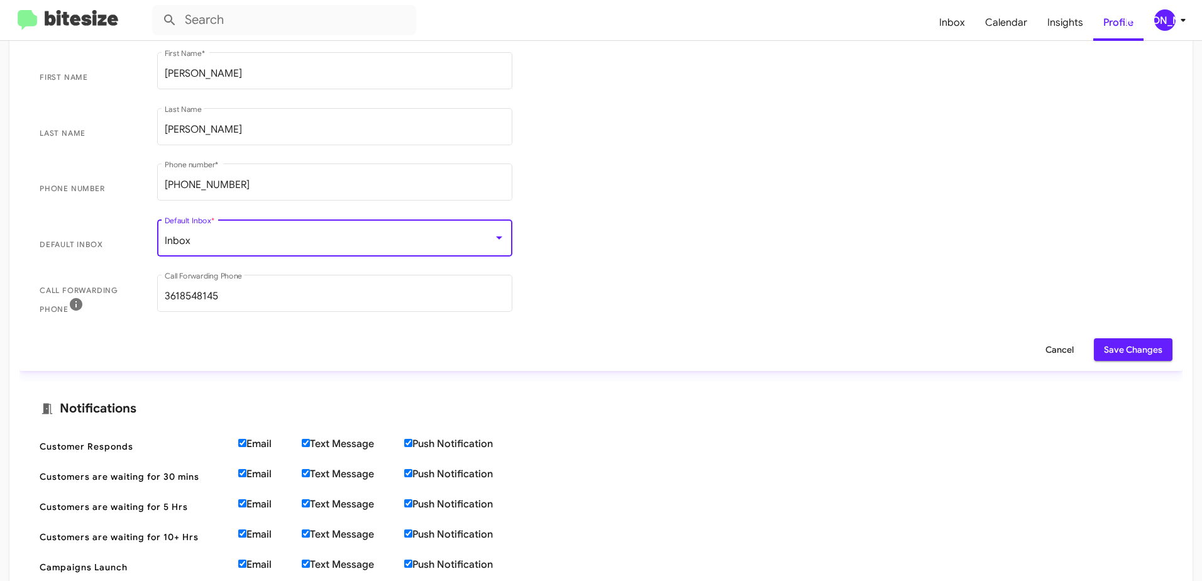
scroll to position [239, 0]
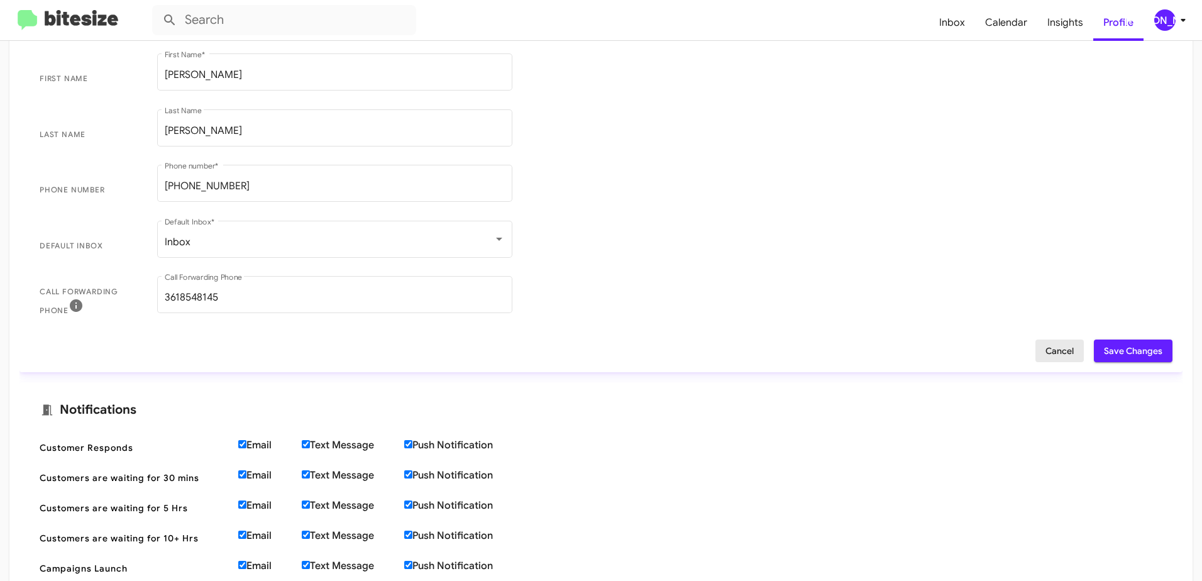
click at [1053, 347] on span "Cancel" at bounding box center [1059, 350] width 28 height 23
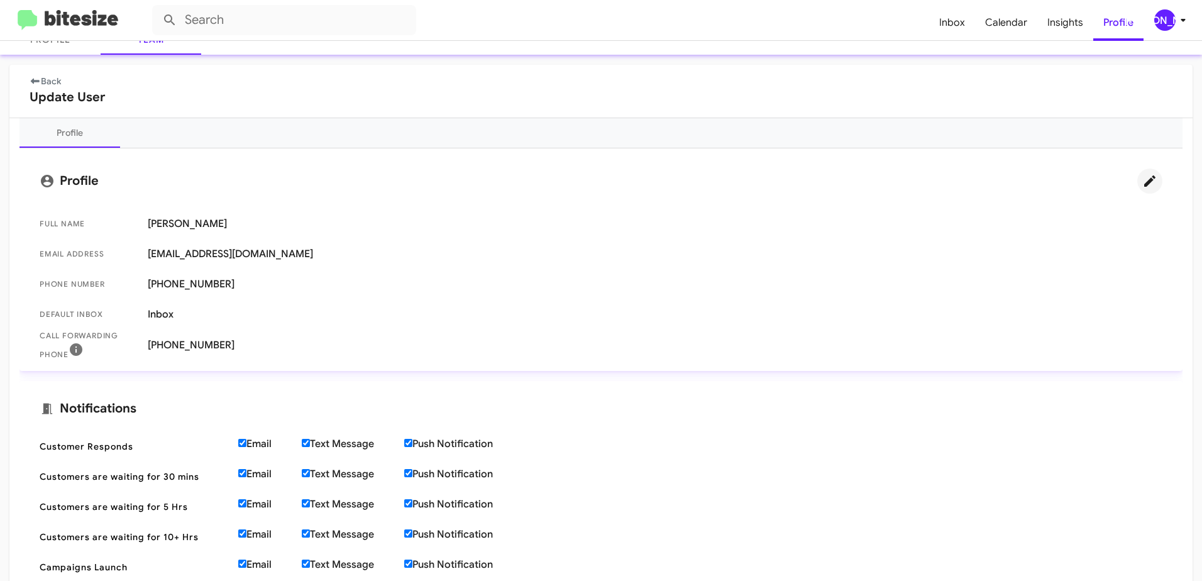
scroll to position [80, 0]
click at [236, 255] on span "[EMAIL_ADDRESS][DOMAIN_NAME]" at bounding box center [655, 255] width 1014 height 13
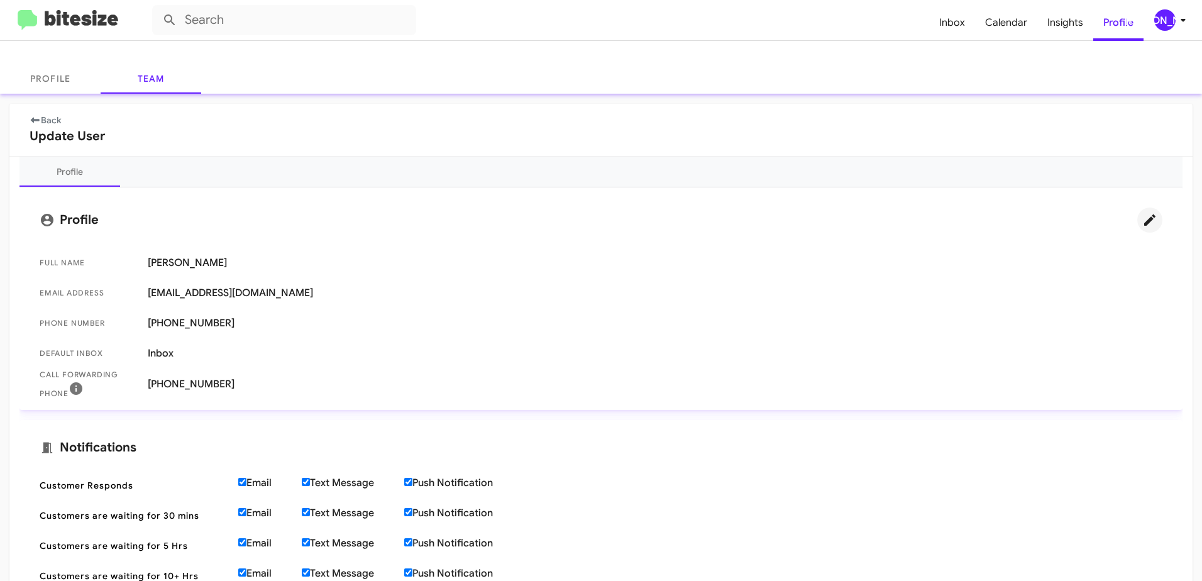
scroll to position [0, 0]
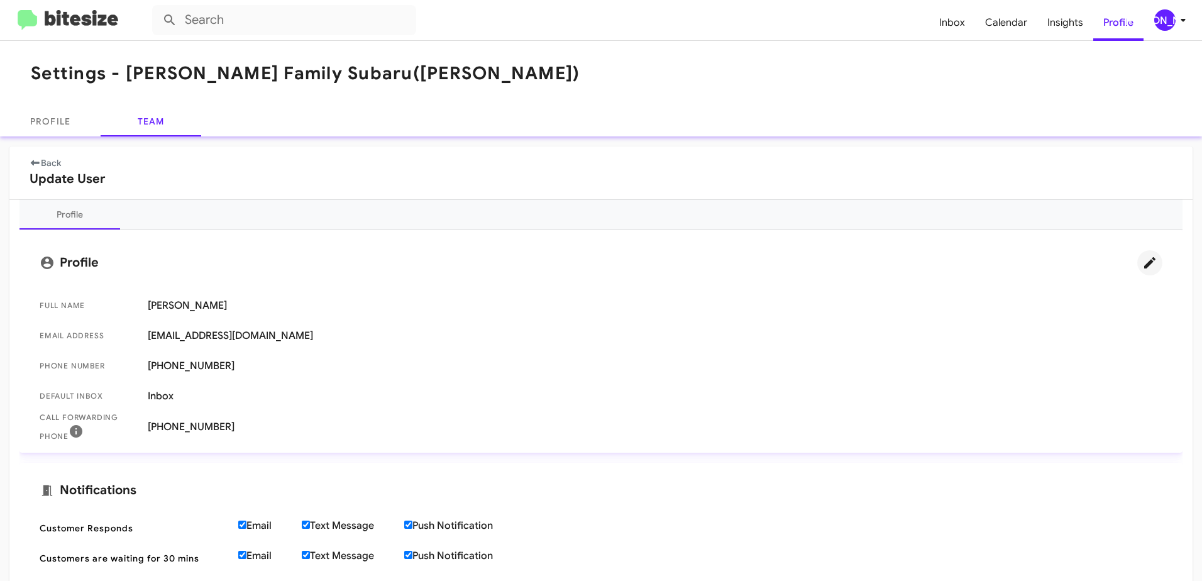
click at [46, 162] on link "Back" at bounding box center [45, 162] width 31 height 11
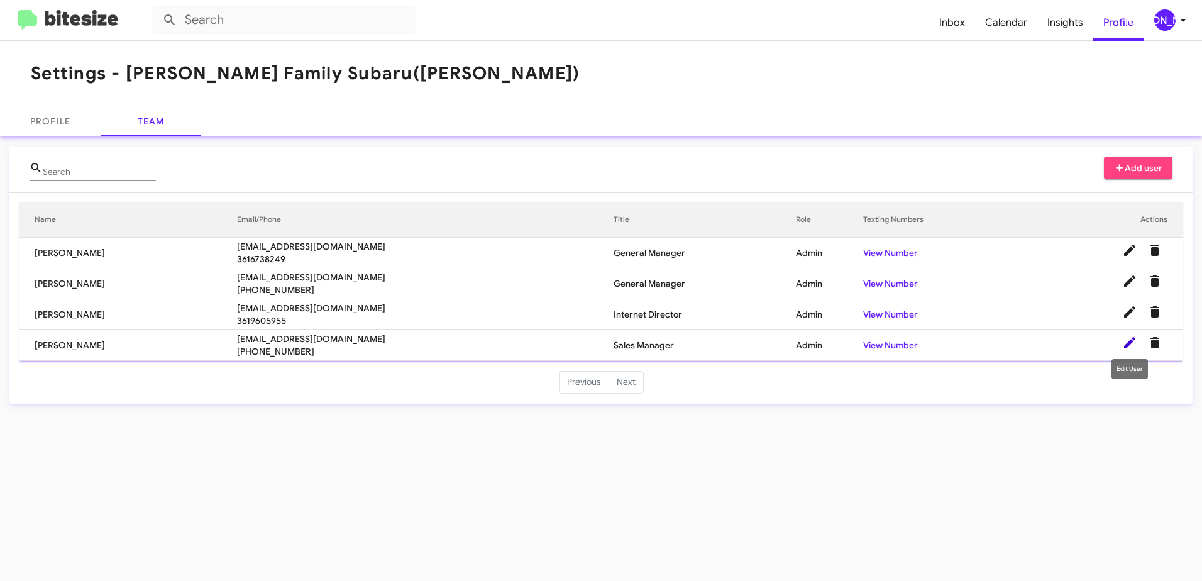
click at [1129, 342] on icon at bounding box center [1129, 342] width 11 height 11
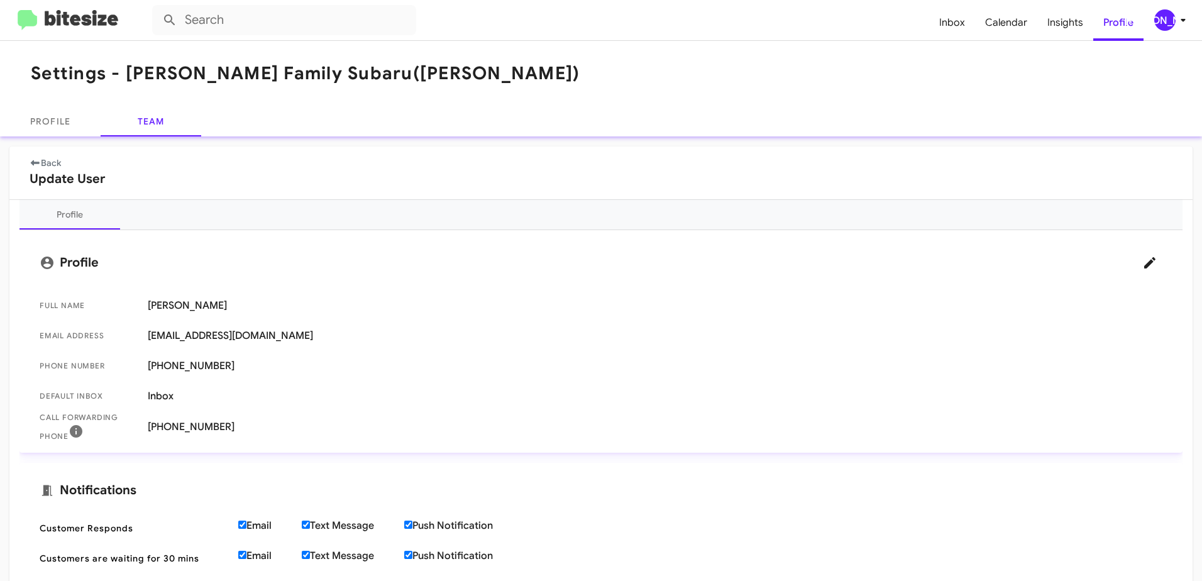
click at [1140, 353] on span "Phone number [PHONE_NUMBER]" at bounding box center [601, 366] width 1143 height 30
click at [1133, 395] on span "Default Inbox Inbox" at bounding box center [601, 396] width 1143 height 30
drag, startPoint x: 1115, startPoint y: 408, endPoint x: 1001, endPoint y: 422, distance: 114.6
click at [1001, 422] on mat-list "Full Name [PERSON_NAME] Email Address [EMAIL_ADDRESS][DOMAIN_NAME] Phone number…" at bounding box center [601, 363] width 1143 height 157
click at [243, 354] on span "Phone number [PHONE_NUMBER]" at bounding box center [601, 366] width 1143 height 30
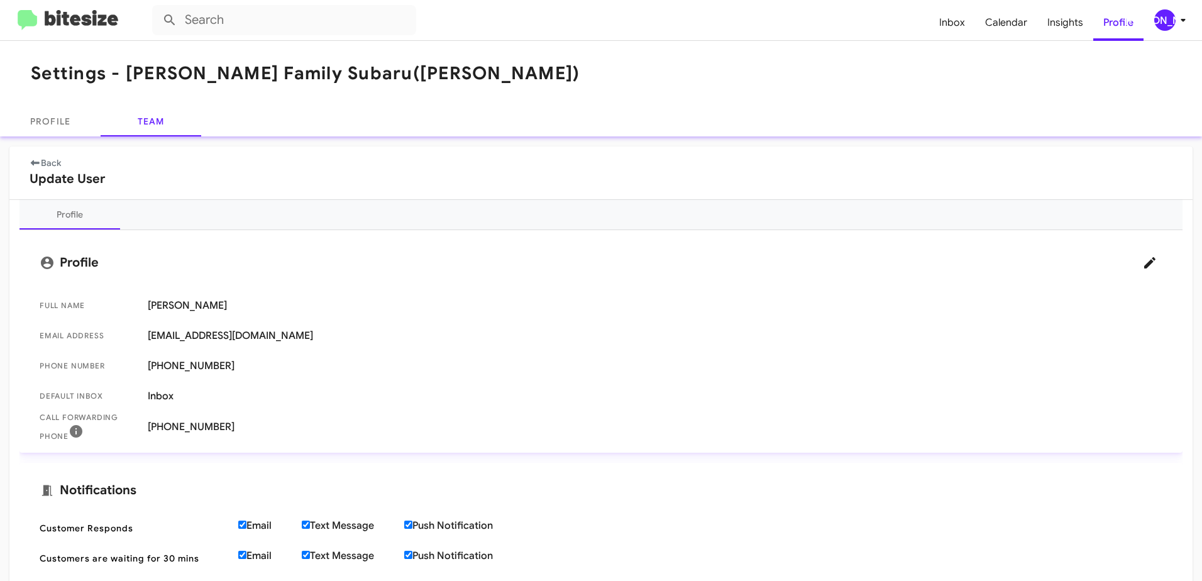
click at [243, 332] on span "[EMAIL_ADDRESS][DOMAIN_NAME]" at bounding box center [655, 335] width 1014 height 13
drag, startPoint x: 250, startPoint y: 333, endPoint x: 302, endPoint y: 343, distance: 52.4
click at [302, 343] on span "Email Address [EMAIL_ADDRESS][DOMAIN_NAME]" at bounding box center [601, 336] width 1143 height 30
drag, startPoint x: 302, startPoint y: 343, endPoint x: 417, endPoint y: 393, distance: 125.5
click at [387, 378] on span "Phone number [PHONE_NUMBER]" at bounding box center [601, 366] width 1143 height 30
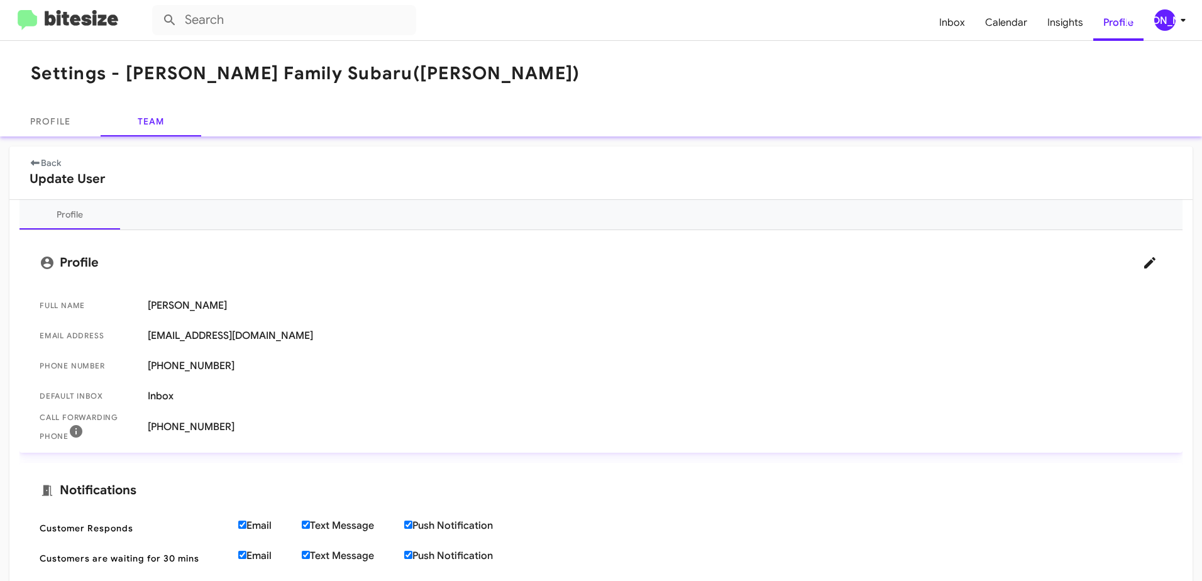
drag, startPoint x: 460, startPoint y: 429, endPoint x: 481, endPoint y: 446, distance: 26.8
click at [473, 440] on span "Call Forwarding Phone [PHONE_NUMBER]" at bounding box center [601, 426] width 1143 height 31
drag, startPoint x: 515, startPoint y: 464, endPoint x: 557, endPoint y: 472, distance: 42.8
drag, startPoint x: 559, startPoint y: 472, endPoint x: 578, endPoint y: 478, distance: 19.3
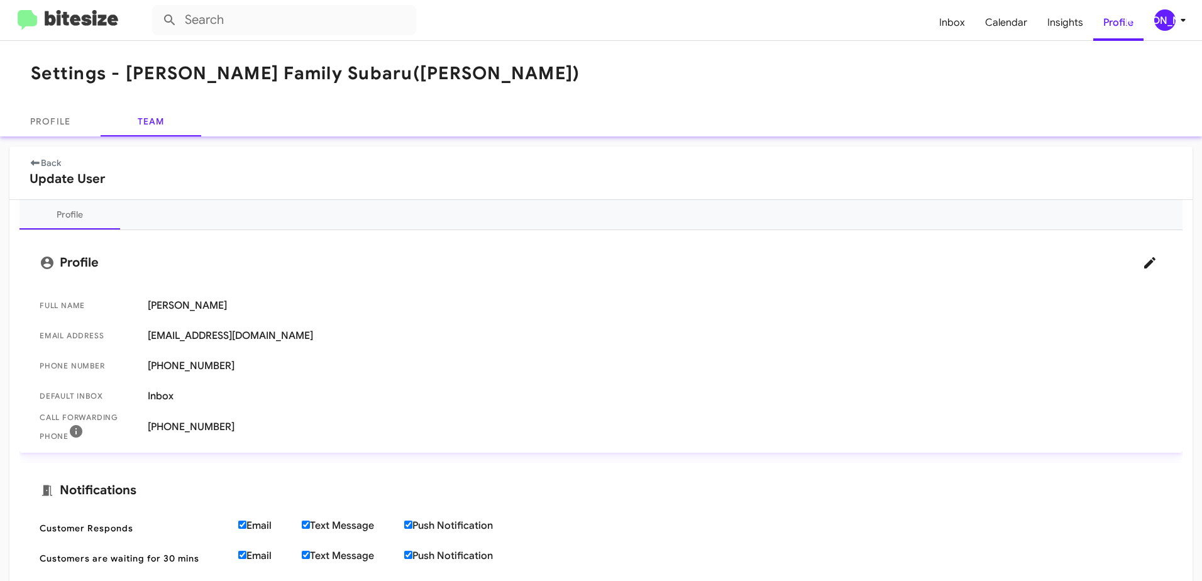
drag, startPoint x: 585, startPoint y: 479, endPoint x: 674, endPoint y: 456, distance: 91.6
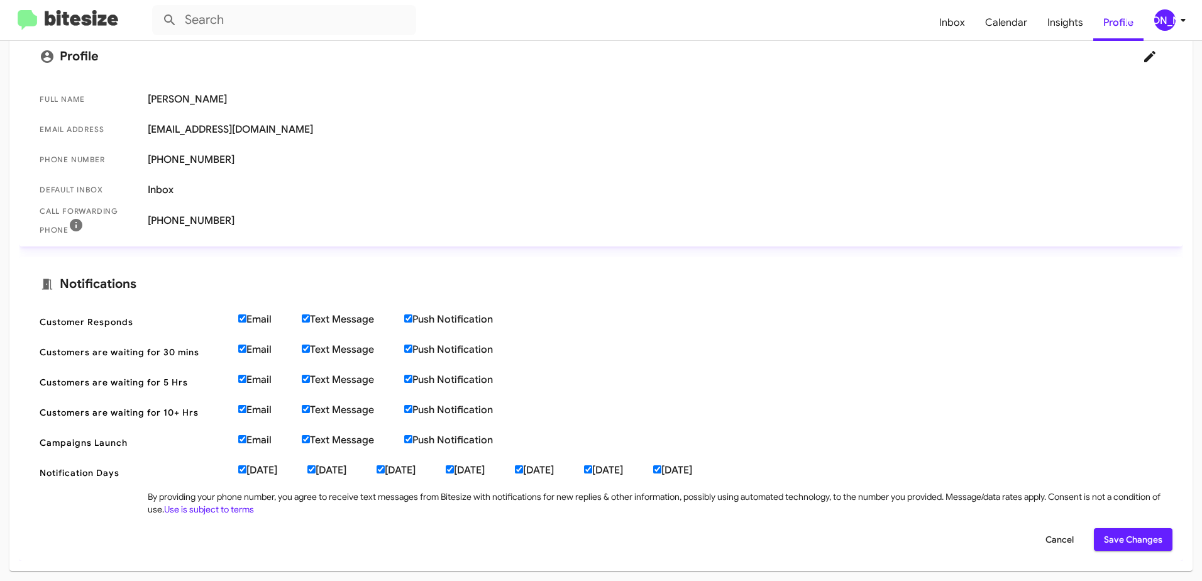
scroll to position [18, 0]
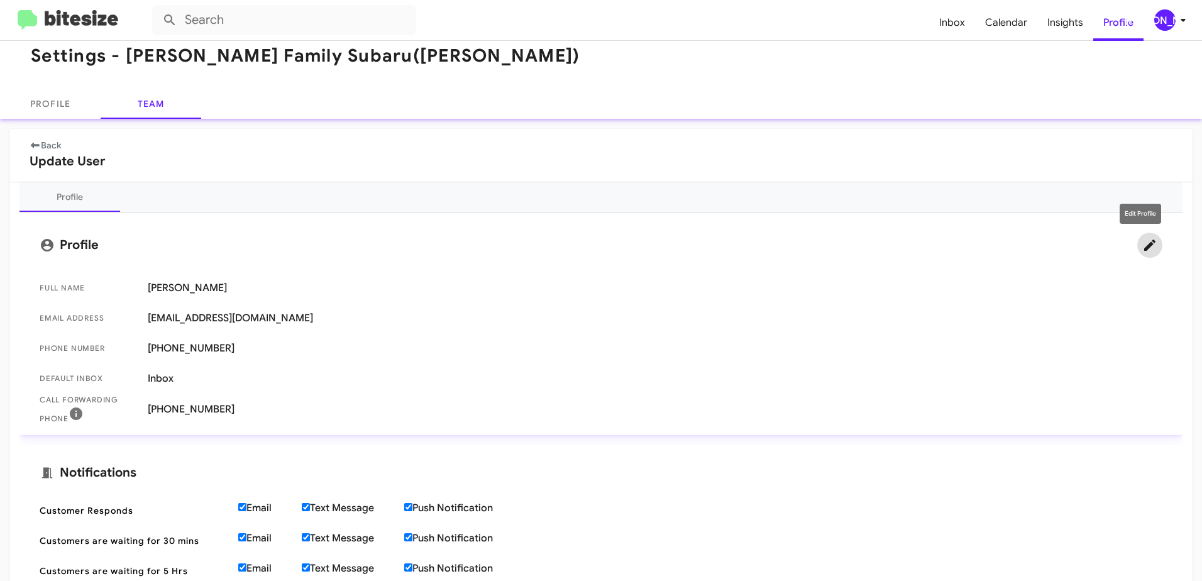
click at [1145, 243] on icon at bounding box center [1149, 244] width 11 height 11
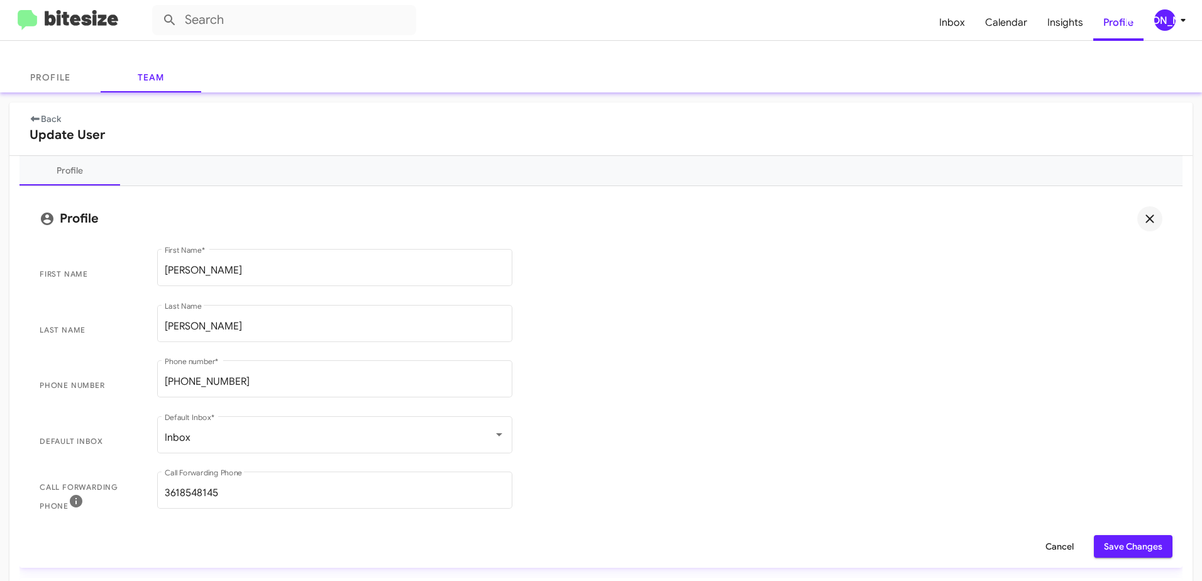
scroll to position [0, 0]
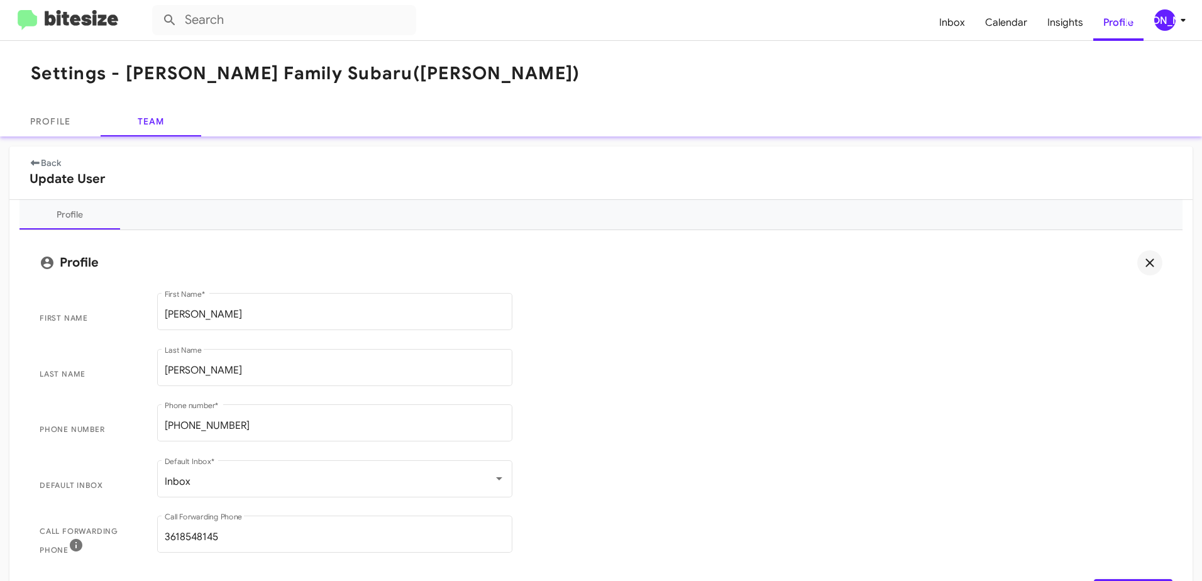
click at [1142, 263] on icon at bounding box center [1149, 262] width 15 height 15
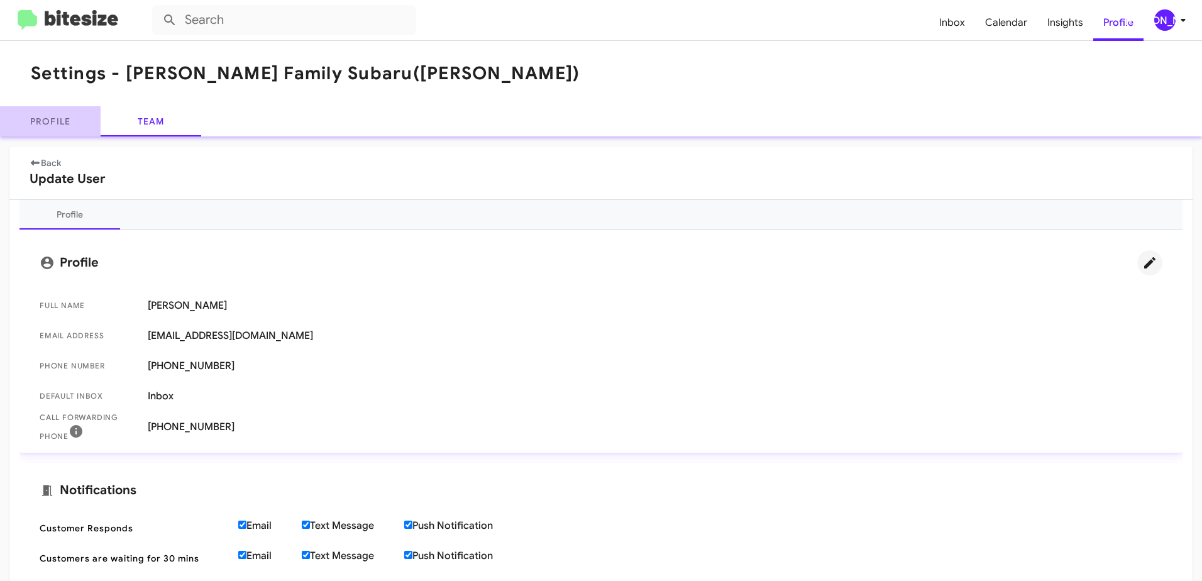
click at [45, 125] on link "Profile" at bounding box center [50, 121] width 101 height 30
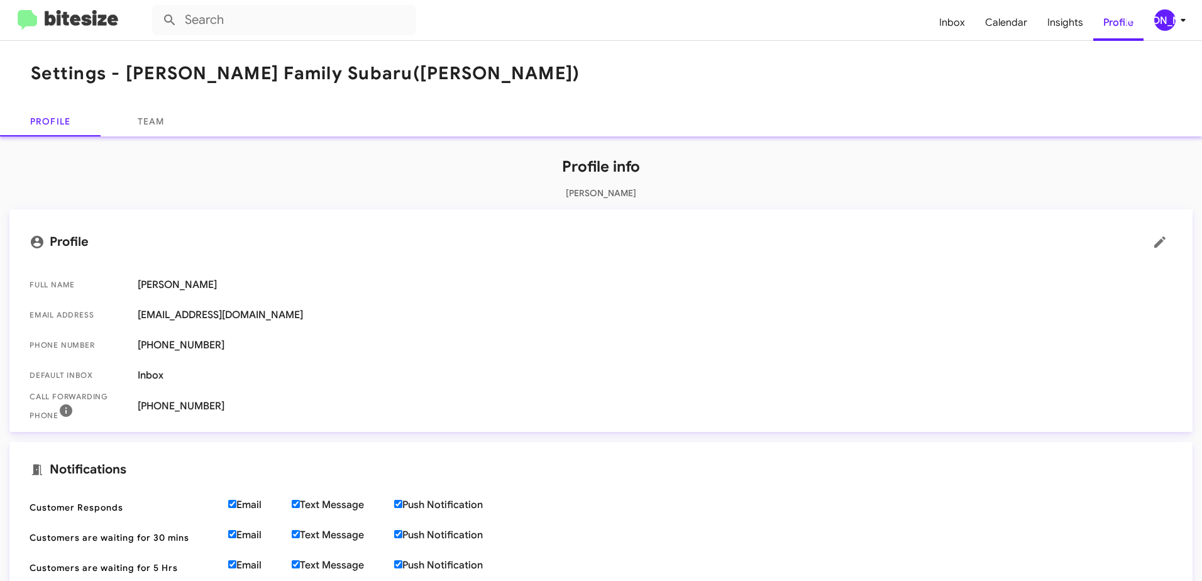
click at [70, 18] on img at bounding box center [68, 20] width 101 height 21
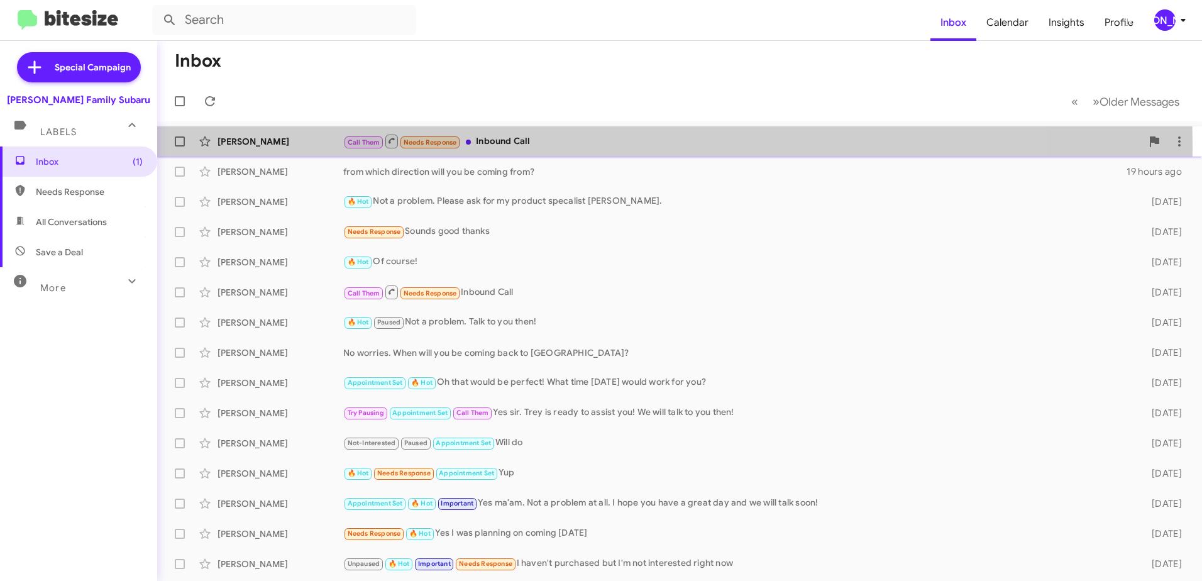
click at [241, 145] on div "[PERSON_NAME]" at bounding box center [280, 141] width 126 height 13
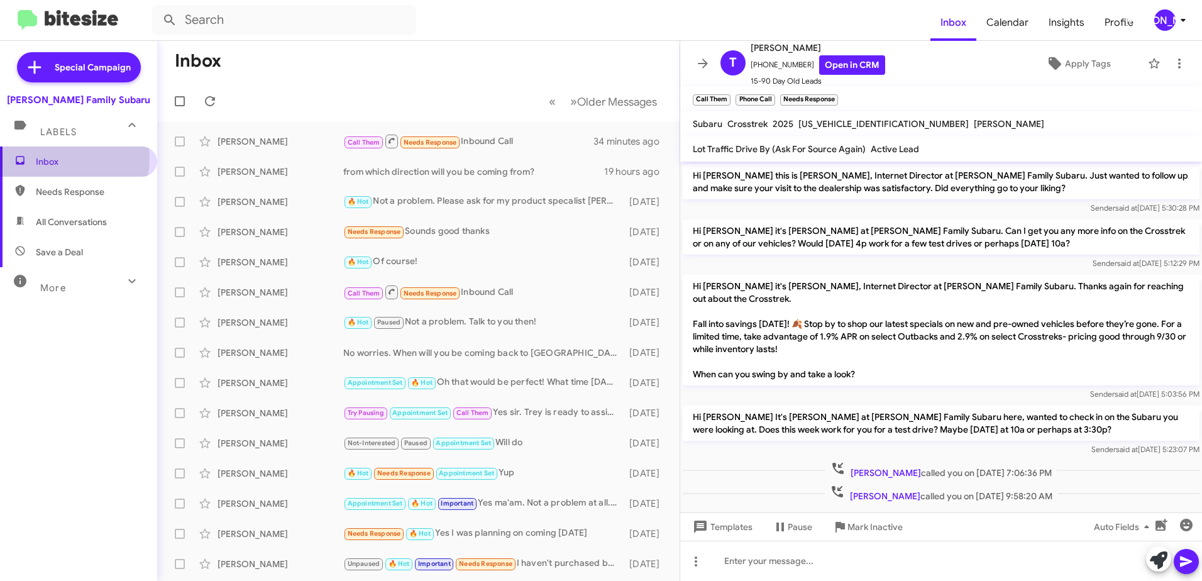
click at [58, 158] on span "Inbox" at bounding box center [89, 161] width 107 height 13
